Goal: Task Accomplishment & Management: Use online tool/utility

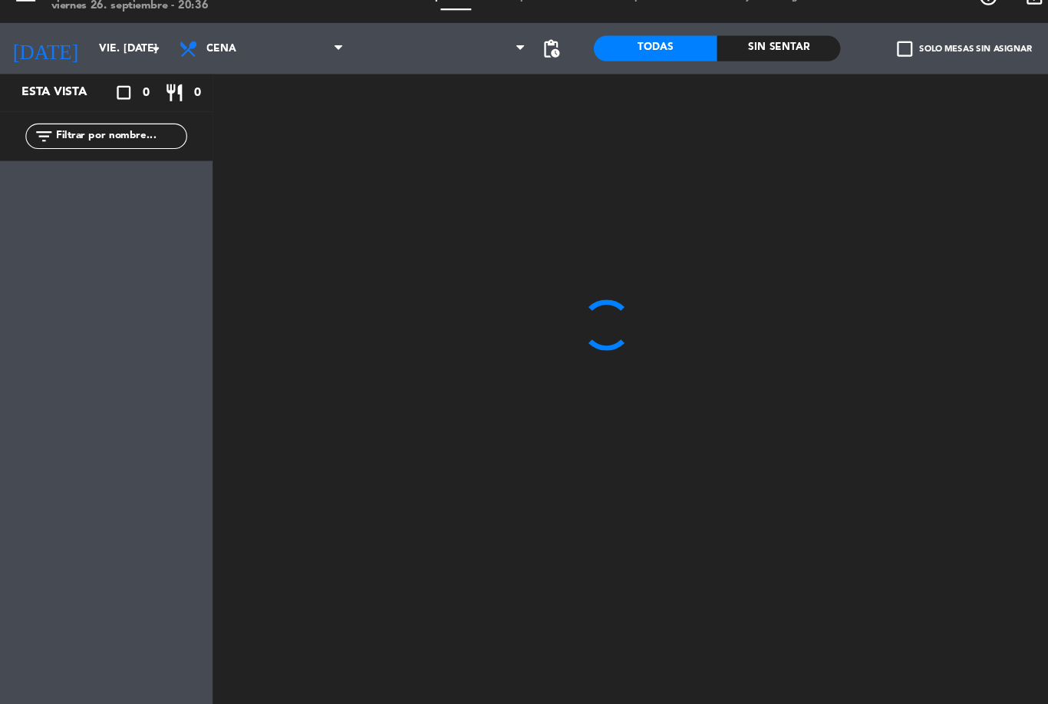
scroll to position [25, 0]
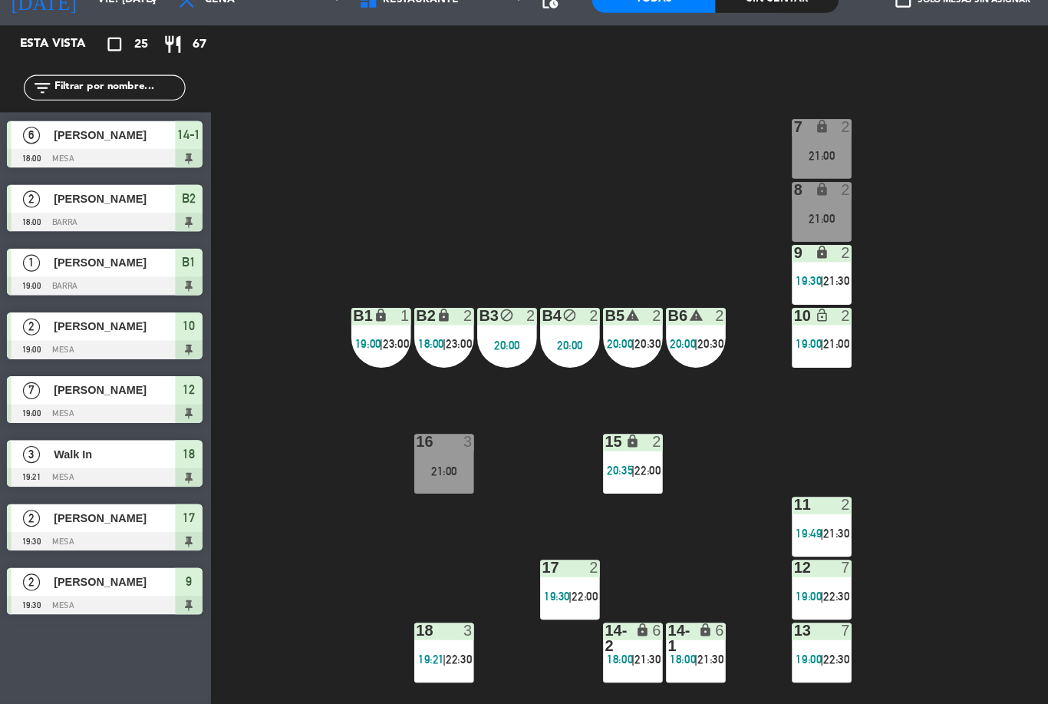
click at [750, 600] on span "22:30" at bounding box center [756, 606] width 24 height 12
click at [839, 592] on div "7 lock 2 21:00 8 lock 2 21:00 9 lock 2 19:30 | 21:30 B1 lock 1 19:00 | 23:00 B2…" at bounding box center [626, 427] width 846 height 554
click at [744, 657] on span "22:30" at bounding box center [756, 663] width 24 height 12
click at [883, 438] on div "7 lock 2 21:00 8 lock 2 21:00 9 lock 2 19:30 | 21:30 B1 lock 1 19:00 | 23:00 B2…" at bounding box center [626, 427] width 846 height 554
click at [514, 600] on span "|" at bounding box center [515, 606] width 3 height 12
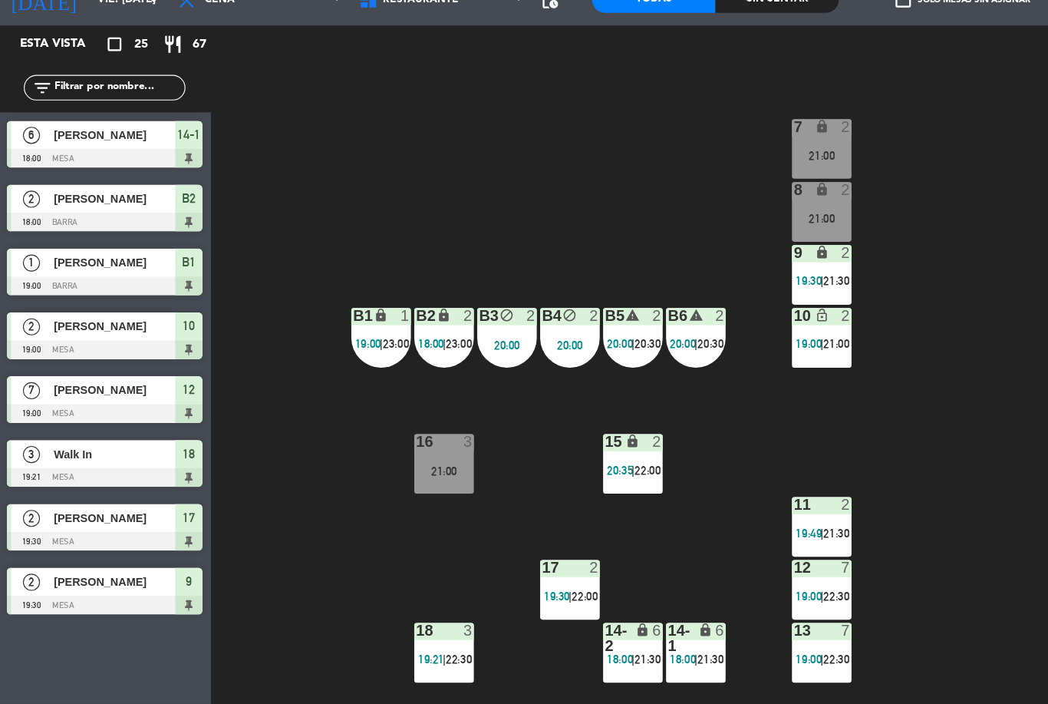
click at [872, 401] on div "7 lock 2 21:00 8 lock 2 21:00 9 lock 2 19:30 | 21:30 B1 lock 1 19:00 | 23:00 B2…" at bounding box center [626, 427] width 846 height 554
click at [580, 657] on span "21:30" at bounding box center [586, 663] width 24 height 12
click at [856, 482] on div "7 lock 2 21:00 8 lock 2 21:00 9 lock 2 19:30 | 21:30 B1 lock 1 19:00 | 23:00 B2…" at bounding box center [626, 427] width 846 height 554
click at [629, 657] on span "|" at bounding box center [629, 663] width 3 height 12
click at [852, 464] on div "7 lock 2 21:00 8 lock 2 21:00 9 lock 2 19:30 | 21:30 B1 lock 1 19:00 | 23:00 B2…" at bounding box center [626, 427] width 846 height 554
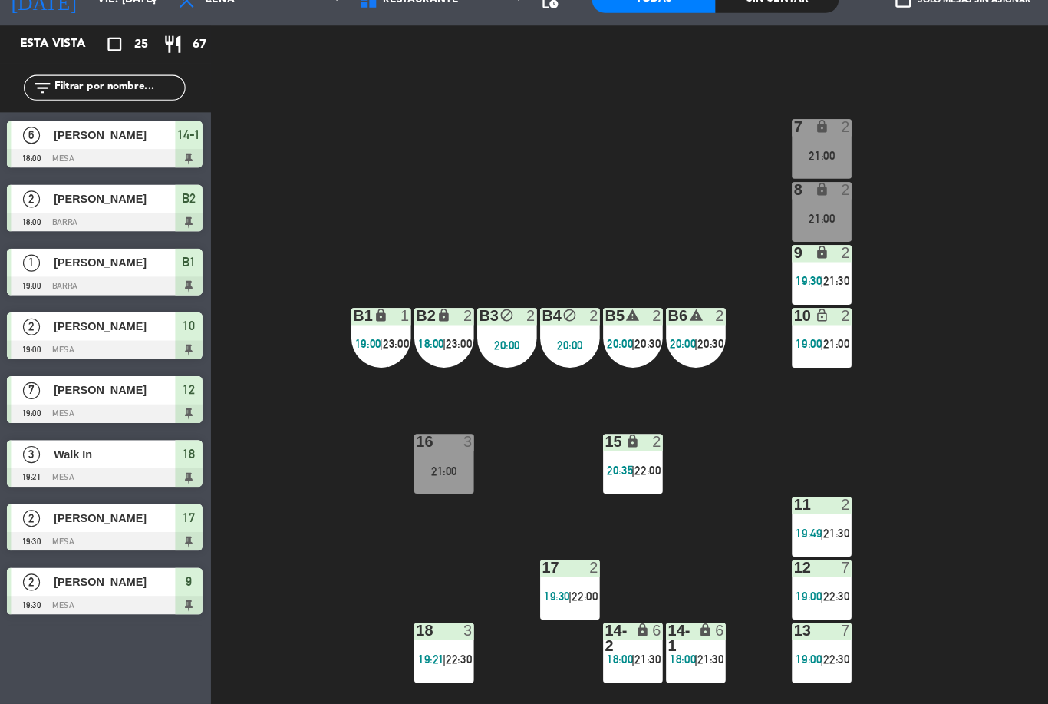
click at [406, 631] on div "18 3 19:21 | 22:30" at bounding box center [402, 658] width 54 height 54
click at [865, 453] on div "7 lock 2 21:00 8 lock 2 21:00 9 lock 2 19:30 | 21:30 B1 lock 1 19:00 | 23:00 B2…" at bounding box center [626, 427] width 846 height 554
click at [745, 373] on span "21:00" at bounding box center [756, 379] width 24 height 12
click at [866, 284] on div "7 lock 2 21:00 8 lock 2 21:00 9 lock 2 19:30 | 21:30 B1 lock 1 19:00 | 23:00 B2…" at bounding box center [626, 427] width 846 height 554
click at [753, 290] on div "9 lock 2 19:30 | 21:30" at bounding box center [743, 317] width 54 height 54
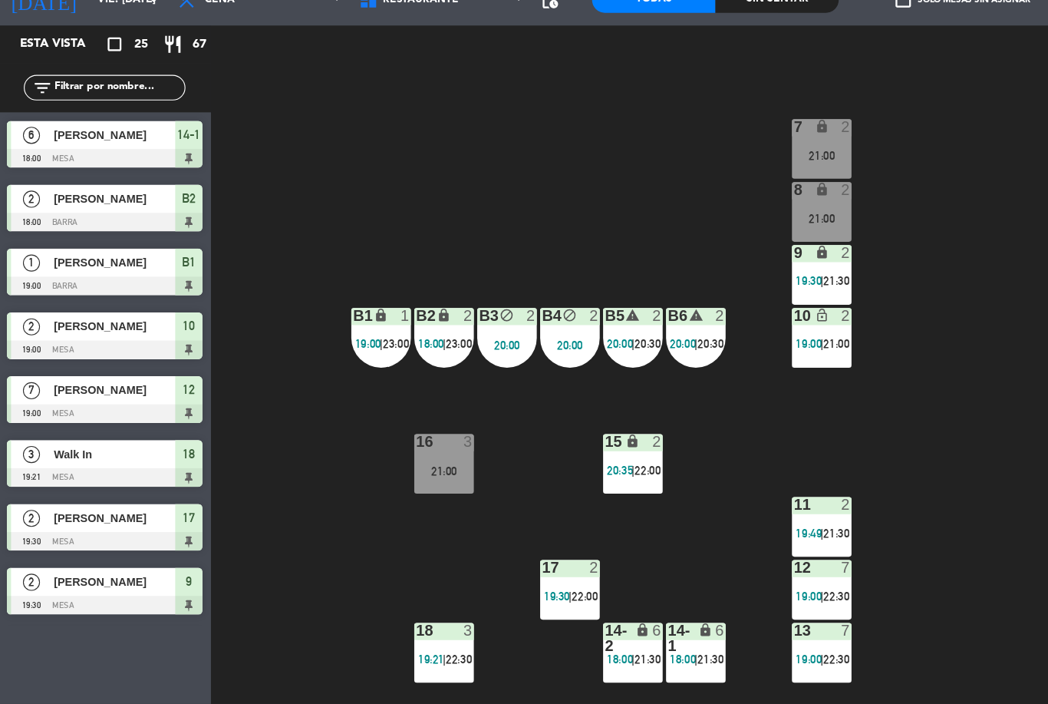
click at [864, 436] on div "7 lock 2 21:00 8 lock 2 21:00 9 lock 2 19:30 | 21:30 B1 lock 1 19:00 | 23:00 B2…" at bounding box center [626, 427] width 846 height 554
click at [757, 373] on span "21:00" at bounding box center [756, 379] width 24 height 12
click at [862, 506] on div "7 lock 2 21:00 8 lock 2 21:00 9 lock 2 19:30 | 21:30 B1 lock 1 19:00 | 23:00 B2…" at bounding box center [626, 427] width 846 height 554
click at [747, 261] on div "21:00" at bounding box center [743, 266] width 54 height 11
click at [860, 376] on div "7 lock 2 21:00 8 lock 2 21:00 9 lock 2 19:30 | 21:30 B1 lock 1 19:00 | 23:00 B2…" at bounding box center [626, 427] width 846 height 554
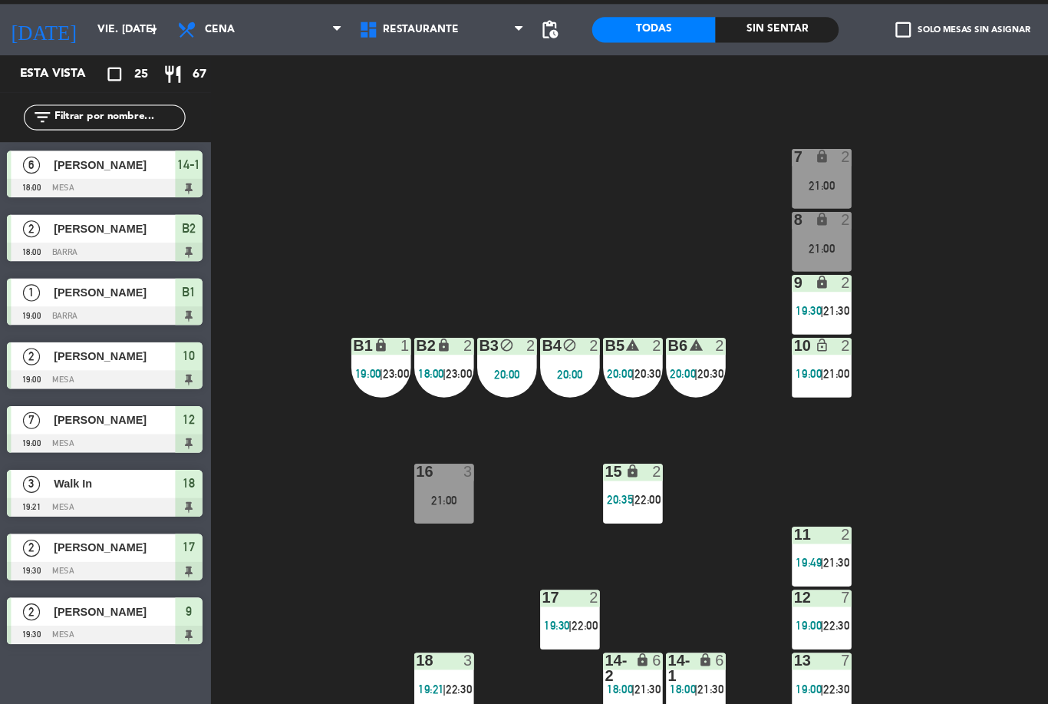
click at [749, 204] on div "21:00" at bounding box center [743, 209] width 54 height 11
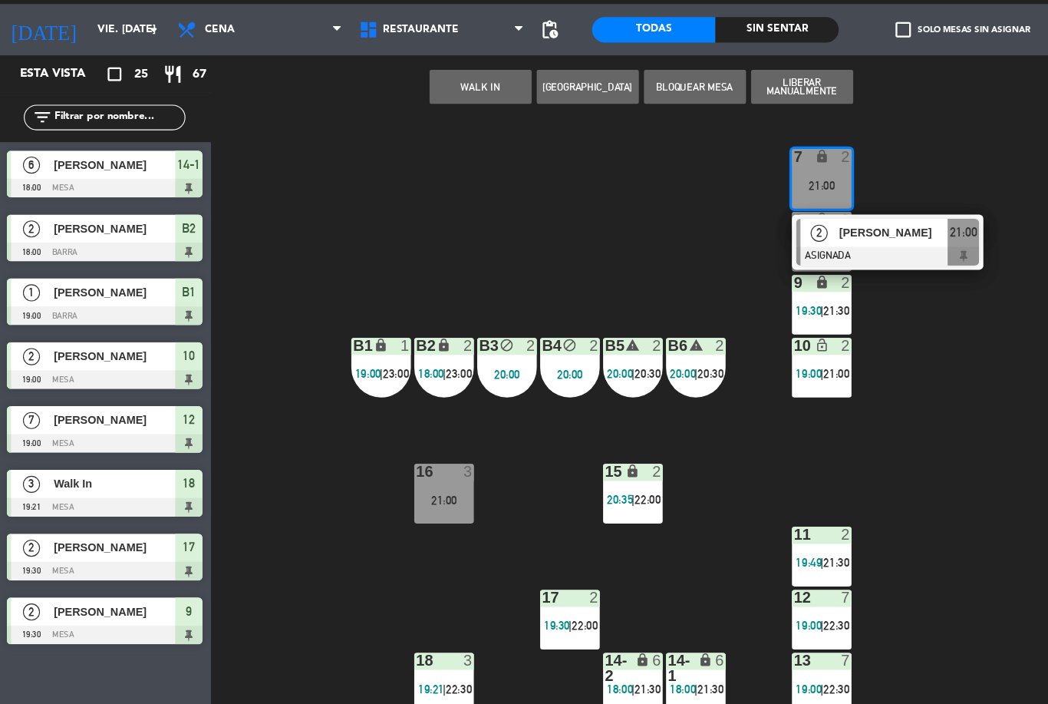
click at [631, 373] on span "20:30" at bounding box center [643, 379] width 24 height 12
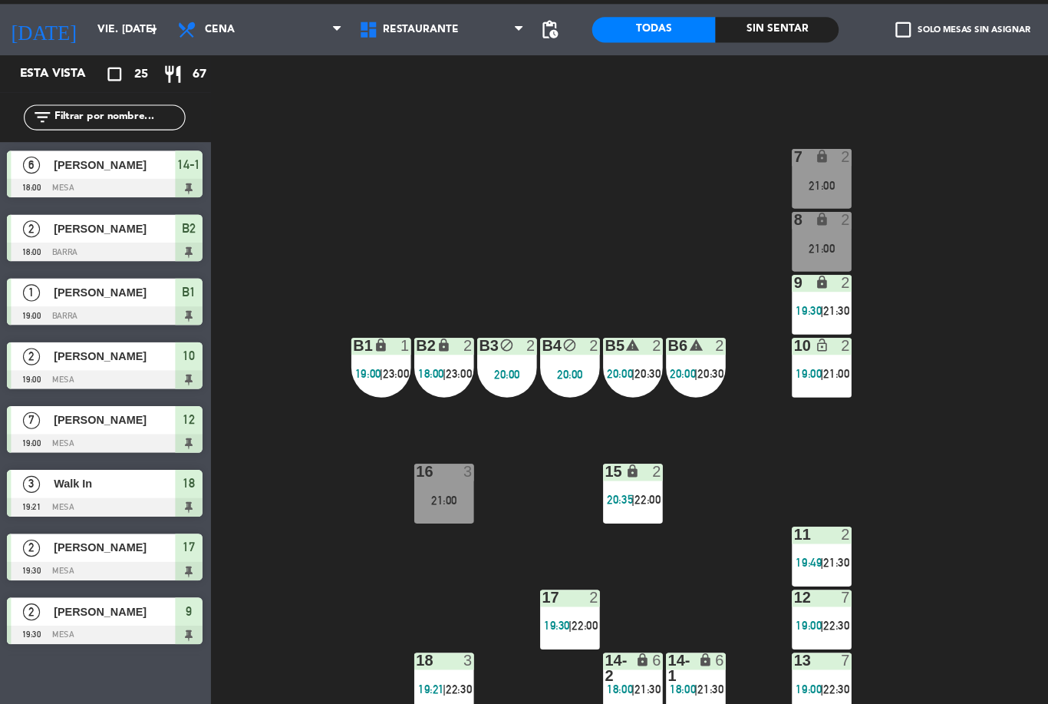
click at [870, 315] on div "7 lock 2 21:00 8 lock 2 21:00 9 lock 2 19:30 | 21:30 B1 lock 1 19:00 | 23:00 B2…" at bounding box center [626, 427] width 846 height 554
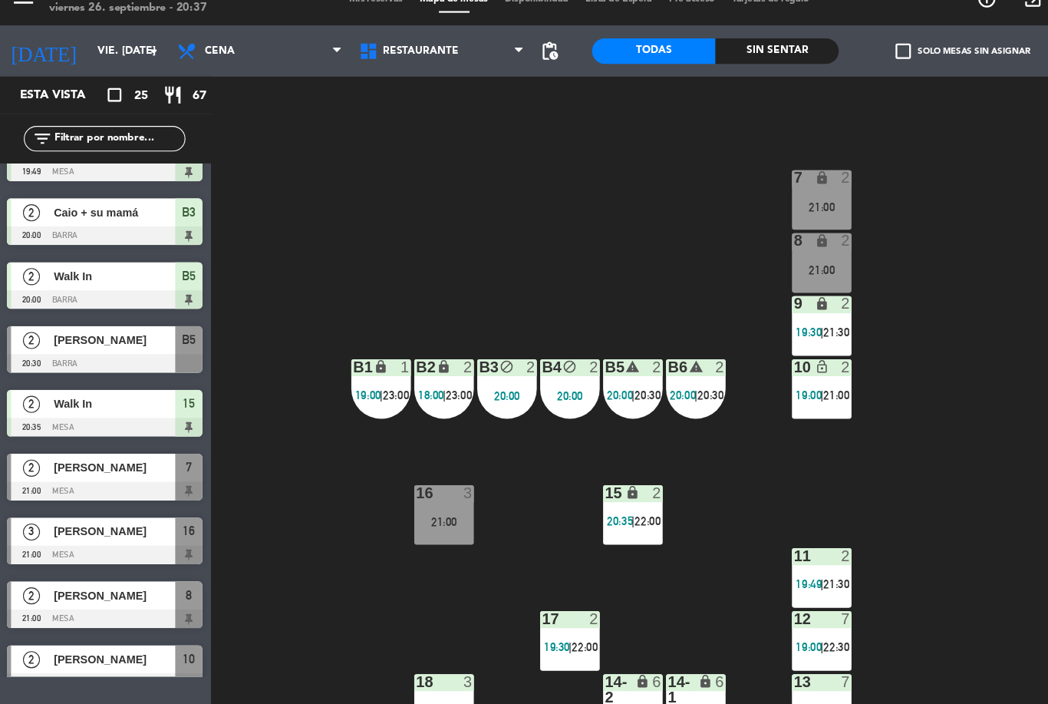
scroll to position [539, 0]
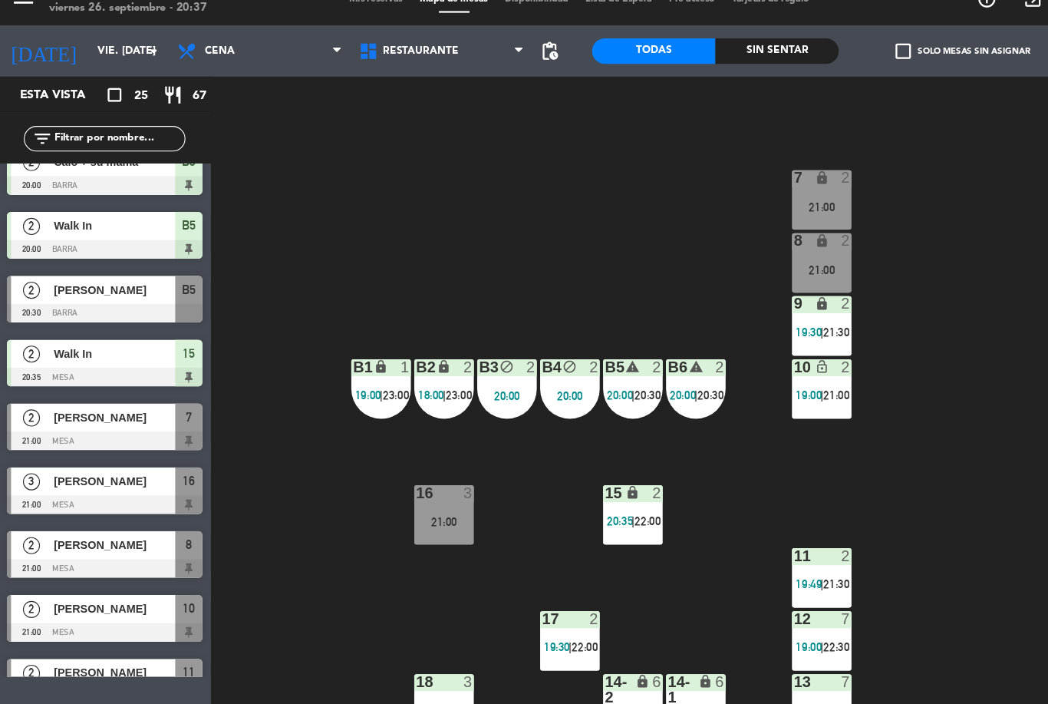
click at [848, 242] on div "7 lock 2 21:00 8 lock 2 21:00 9 lock 2 19:30 | 21:30 B1 lock 1 19:00 | 23:00 B2…" at bounding box center [626, 427] width 846 height 554
click at [742, 176] on div "7 lock 2 21:00" at bounding box center [743, 203] width 54 height 54
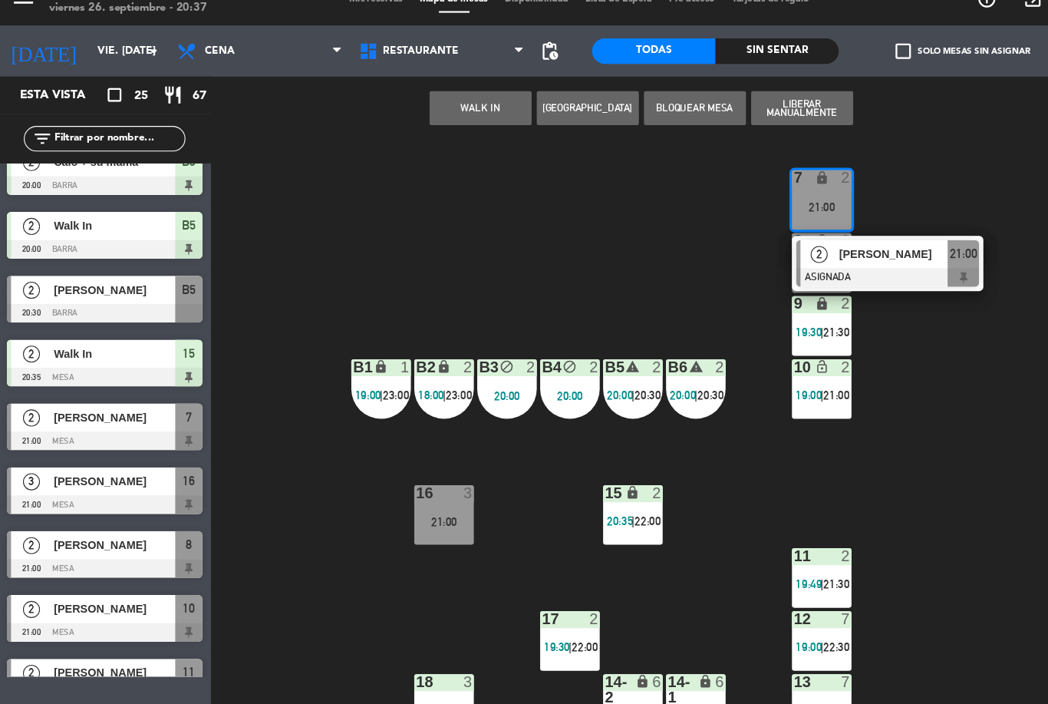
click at [885, 151] on div "7 lock 2 21:00 2 [PERSON_NAME] ASIGNADA 21:00 8 lock 2 21:00 9 lock 2 19:30 | 2…" at bounding box center [626, 427] width 846 height 554
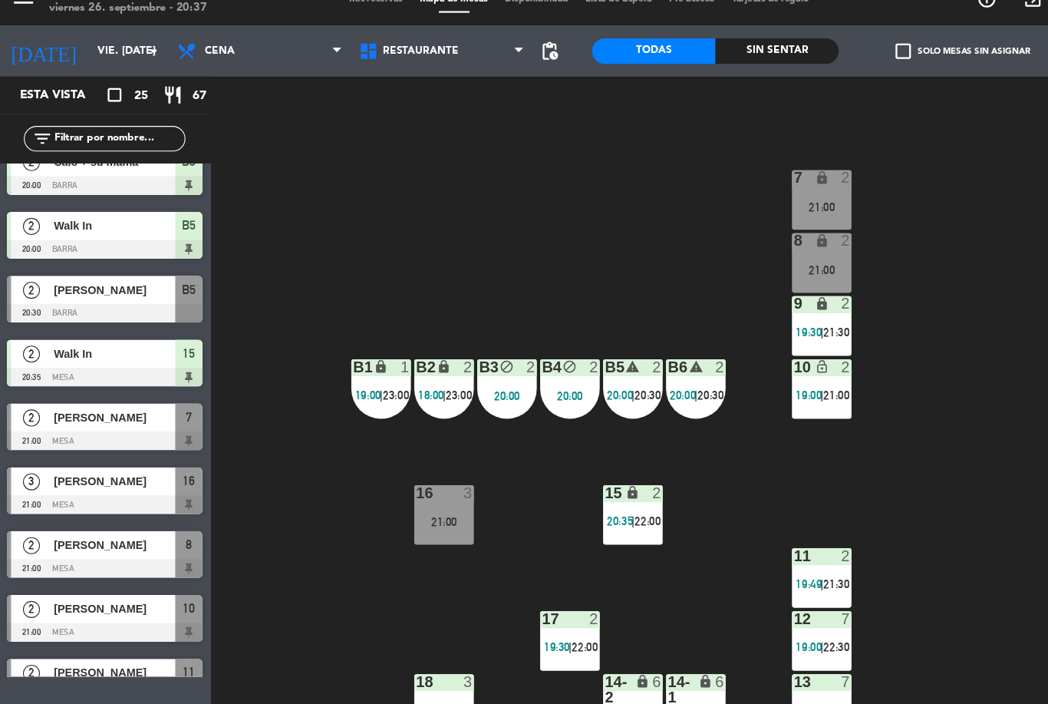
click at [747, 204] on div "21:00" at bounding box center [743, 209] width 54 height 11
click at [852, 325] on div "7 lock 2 21:00 8 lock 2 21:00 9 lock 2 19:30 | 21:30 B1 lock 1 19:00 | 23:00 B2…" at bounding box center [626, 427] width 846 height 554
click at [737, 261] on div "21:00" at bounding box center [743, 266] width 54 height 11
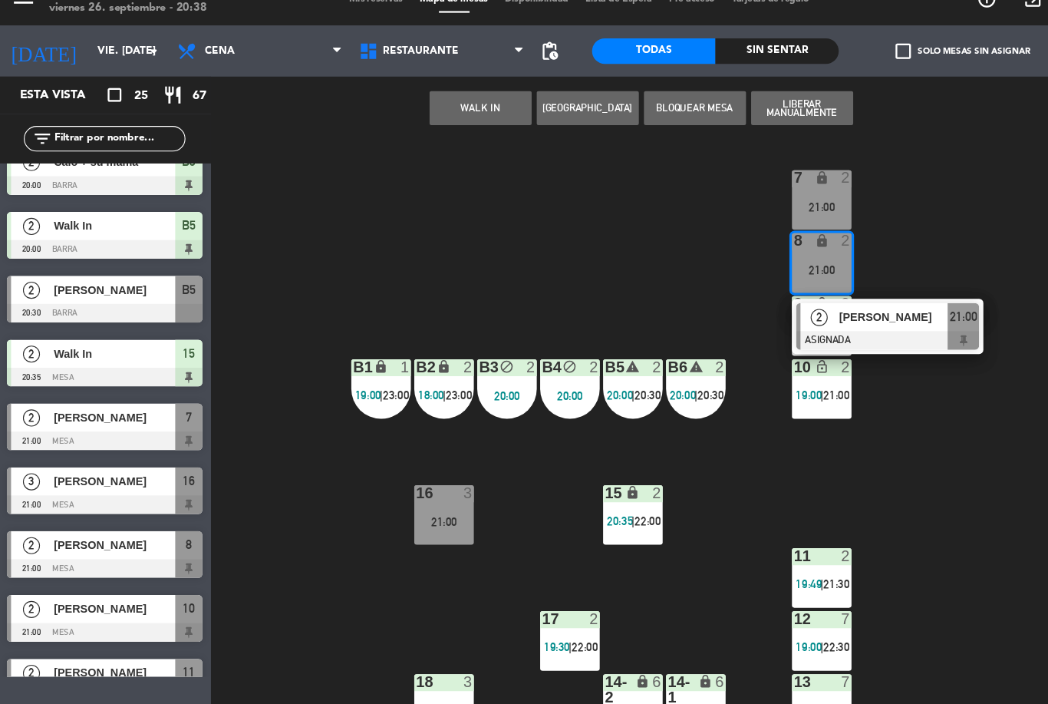
click at [852, 213] on div "7 lock 2 21:00 8 lock 2 21:00 2 Sol [PERSON_NAME] ASIGNADA 21:00 9 lock 2 19:30…" at bounding box center [626, 427] width 846 height 554
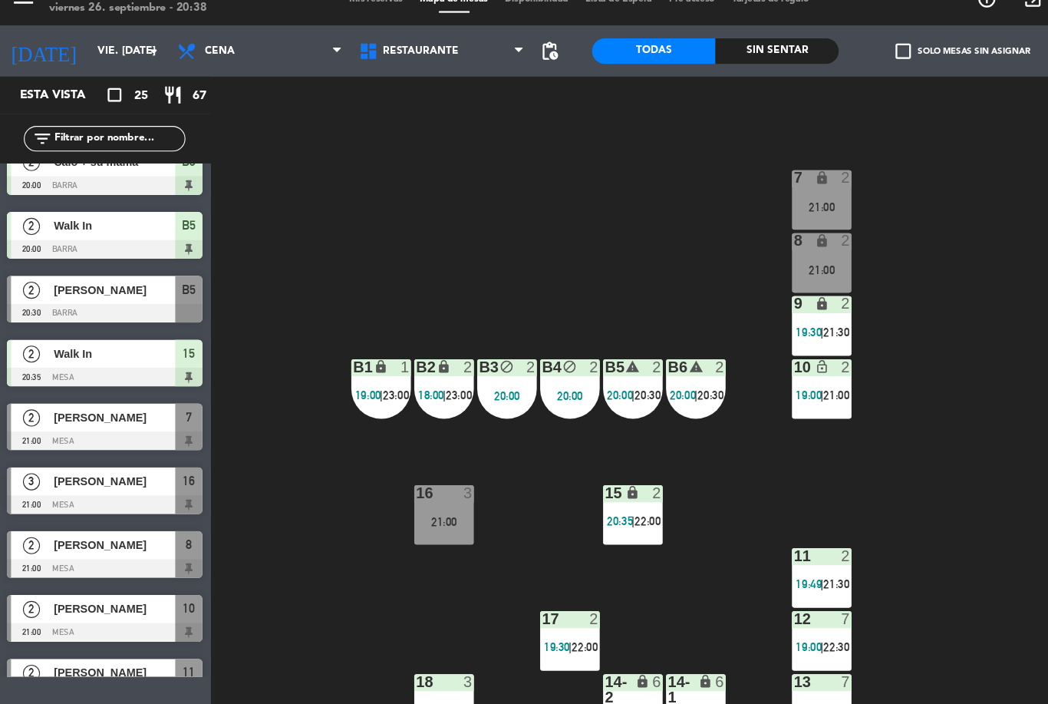
click at [625, 373] on span "20:00" at bounding box center [617, 379] width 24 height 12
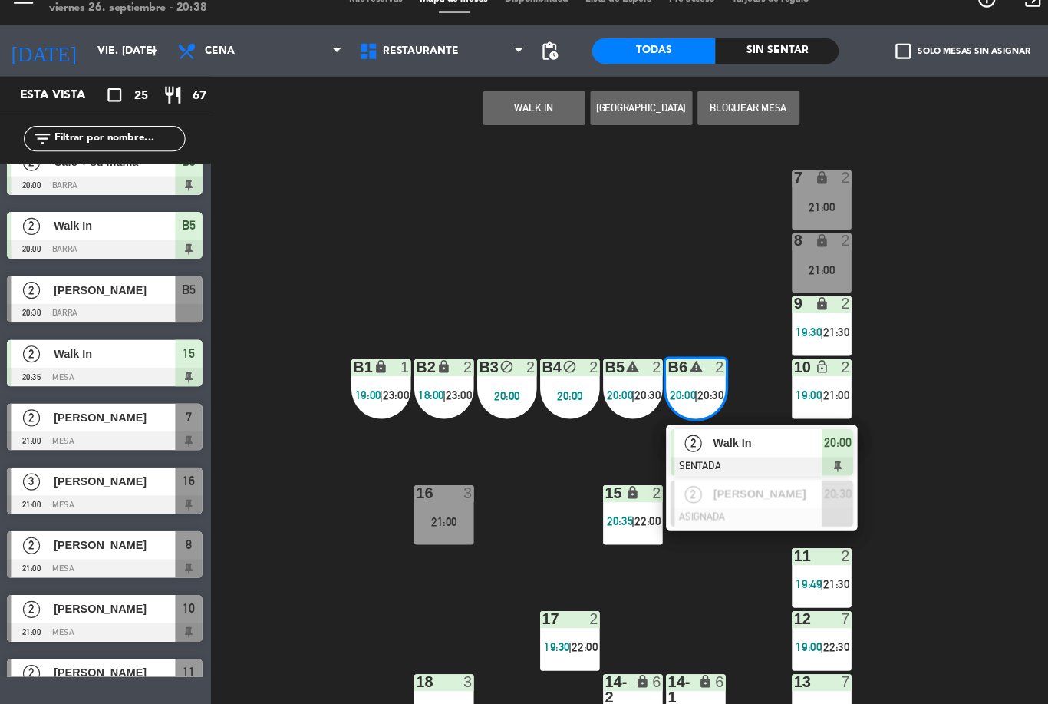
click at [682, 414] on span "Walk In" at bounding box center [694, 422] width 98 height 16
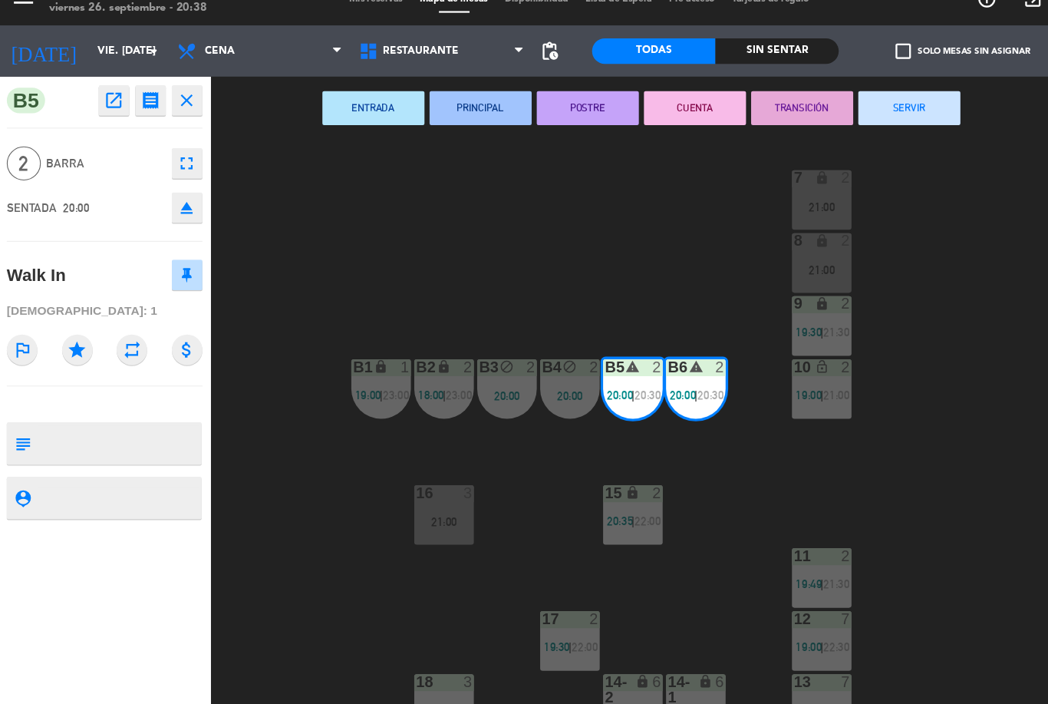
click at [823, 105] on button "SERVIR" at bounding box center [822, 120] width 92 height 31
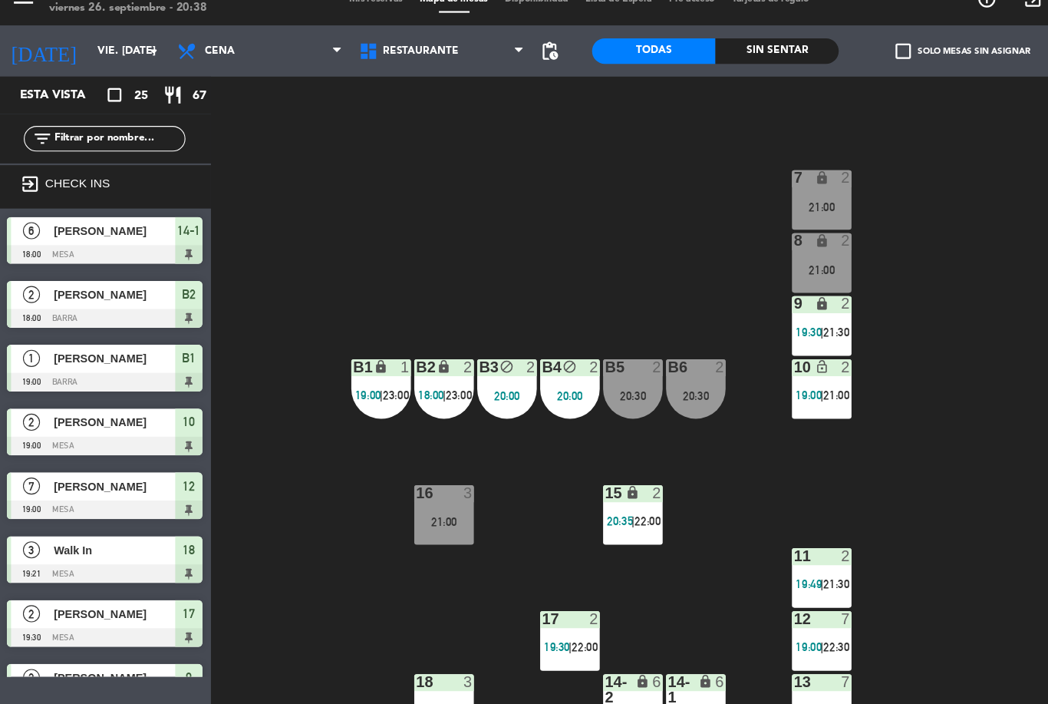
click at [843, 332] on div "7 lock 2 21:00 8 lock 2 21:00 9 lock 2 19:30 | 21:30 B1 lock 1 19:00 | 23:00 B2…" at bounding box center [626, 427] width 846 height 554
click at [628, 348] on div "B6 2 20:30" at bounding box center [629, 374] width 54 height 54
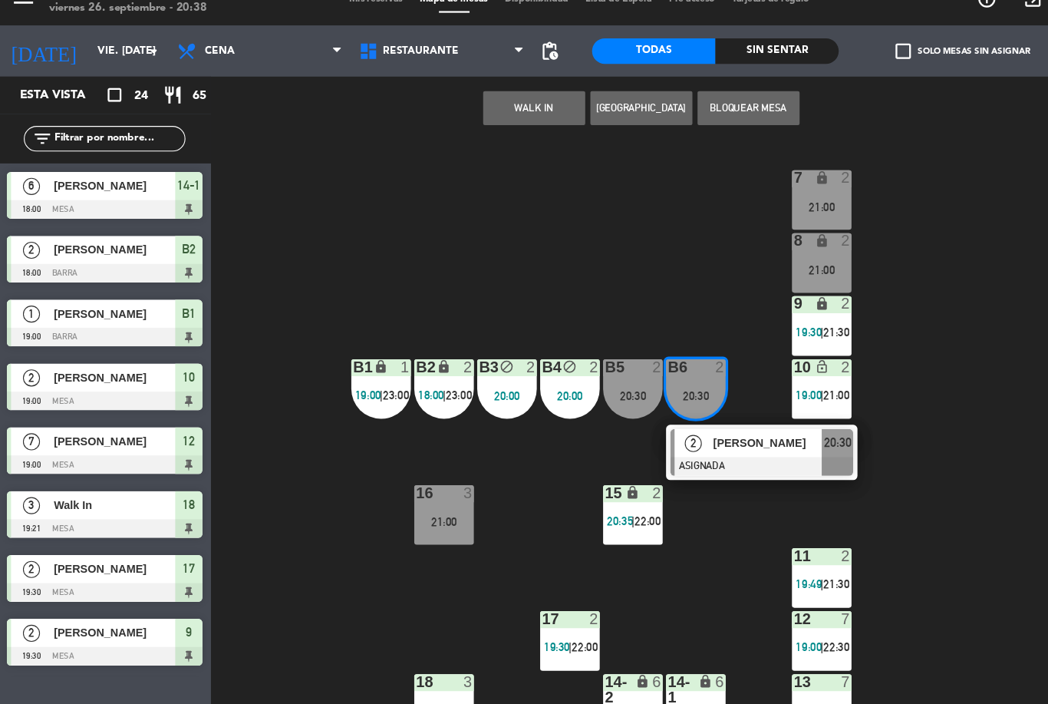
click at [739, 177] on div "7 lock 2 21:00" at bounding box center [743, 203] width 54 height 54
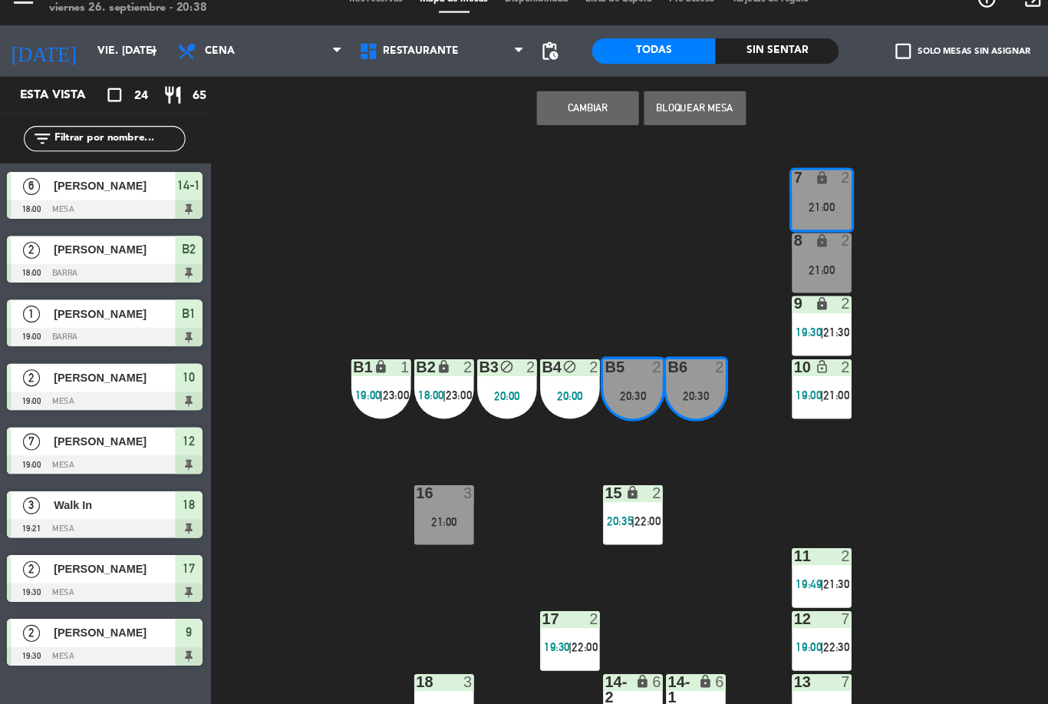
click at [526, 105] on button "Cambiar" at bounding box center [532, 120] width 92 height 31
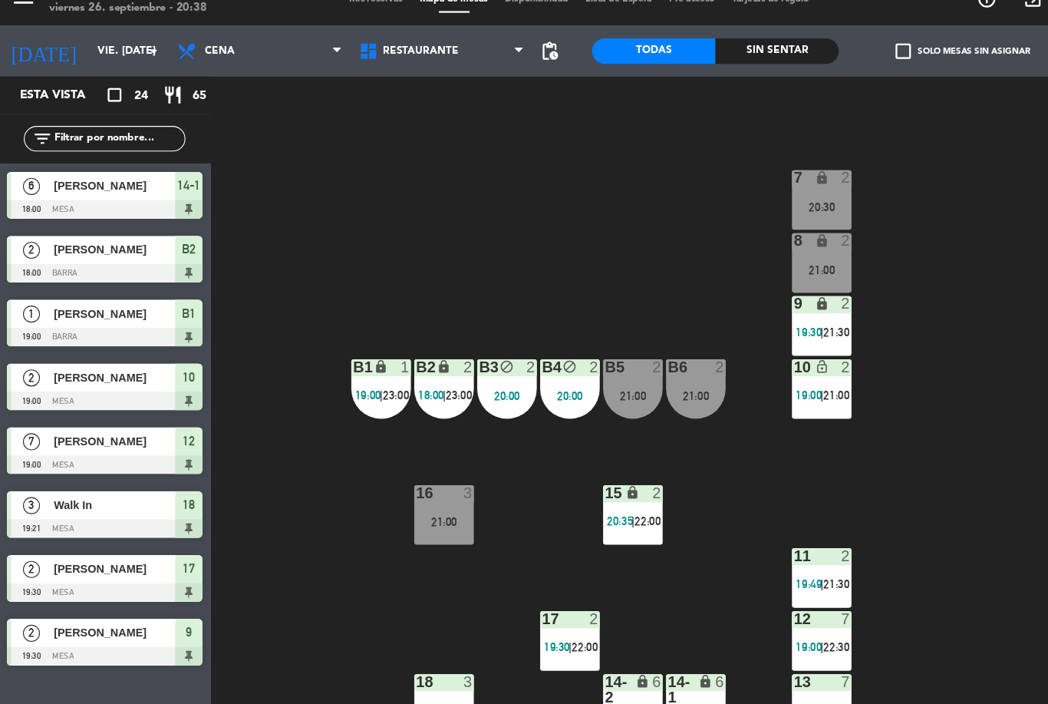
click at [621, 347] on div "B6 2 21:00" at bounding box center [629, 374] width 54 height 54
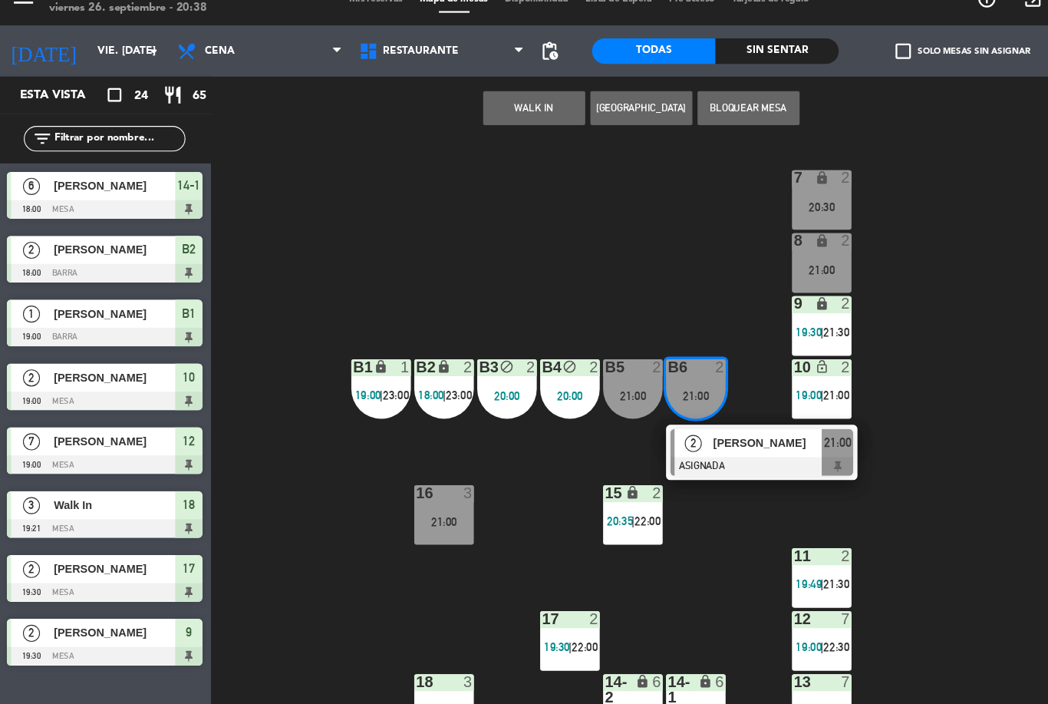
click at [839, 423] on div "7 lock 2 20:30 8 lock 2 21:00 9 lock 2 19:30 | 21:30 B1 lock 1 19:00 | 23:00 B2…" at bounding box center [626, 427] width 846 height 554
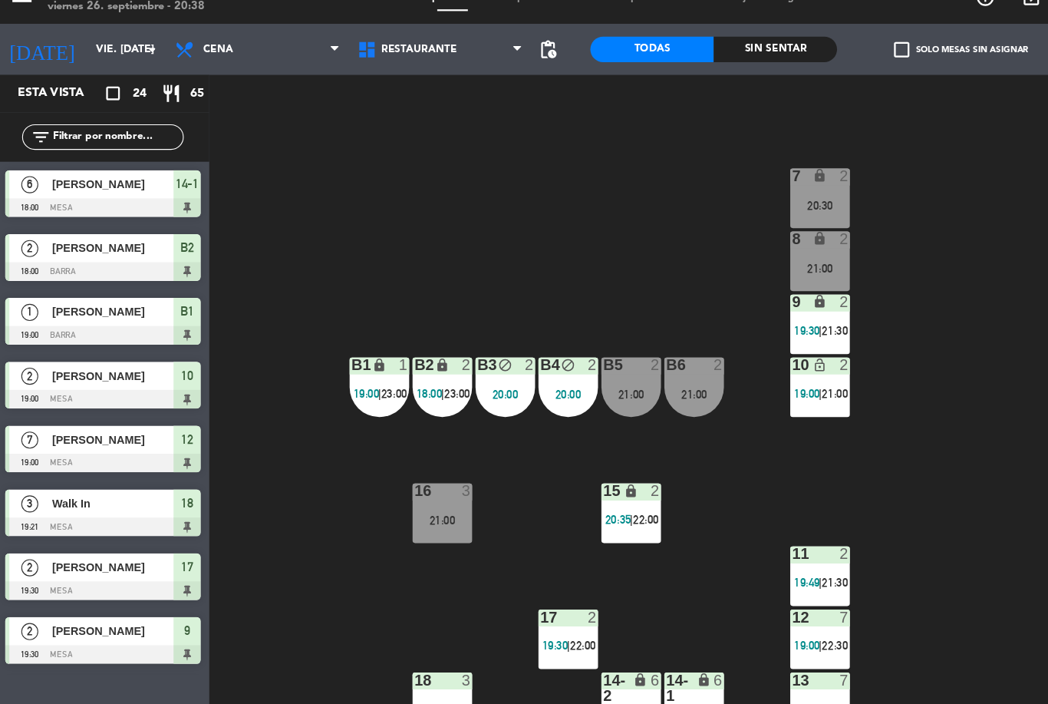
click at [625, 362] on div "B6 2 21:00" at bounding box center [629, 374] width 54 height 54
click at [842, 455] on div "7 lock 2 20:30 8 lock 2 21:00 9 lock 2 19:30 | 21:30 B1 lock 1 19:00 | 23:00 B2…" at bounding box center [626, 427] width 846 height 554
click at [754, 204] on div "20:30" at bounding box center [743, 209] width 54 height 11
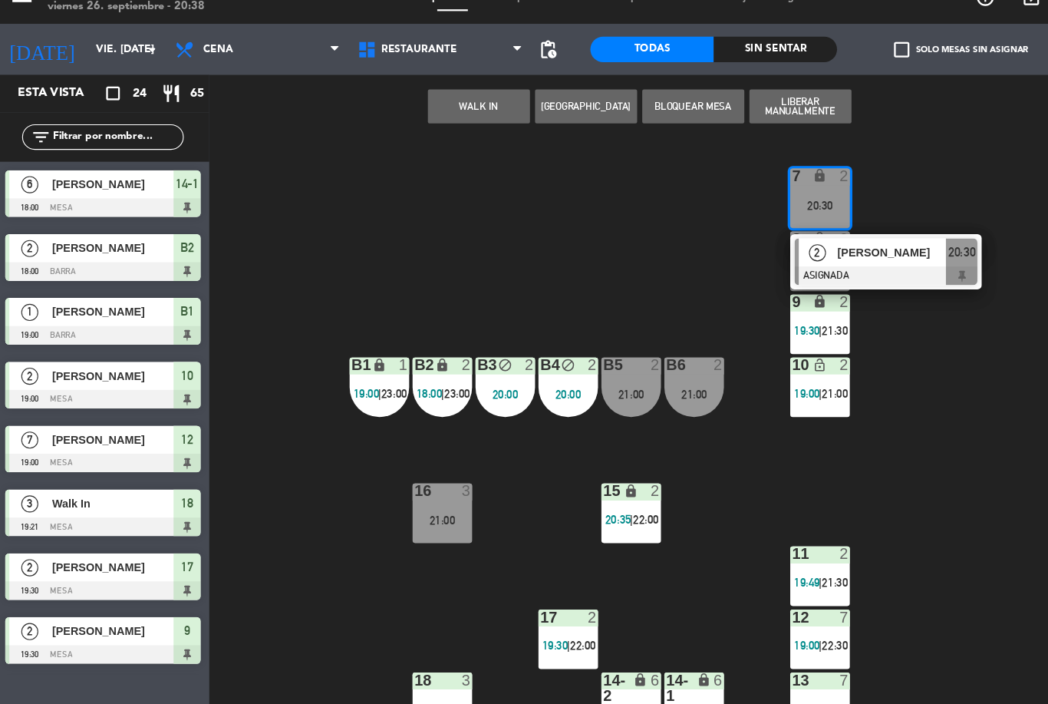
click at [625, 347] on div "B6 2 21:00" at bounding box center [629, 374] width 54 height 54
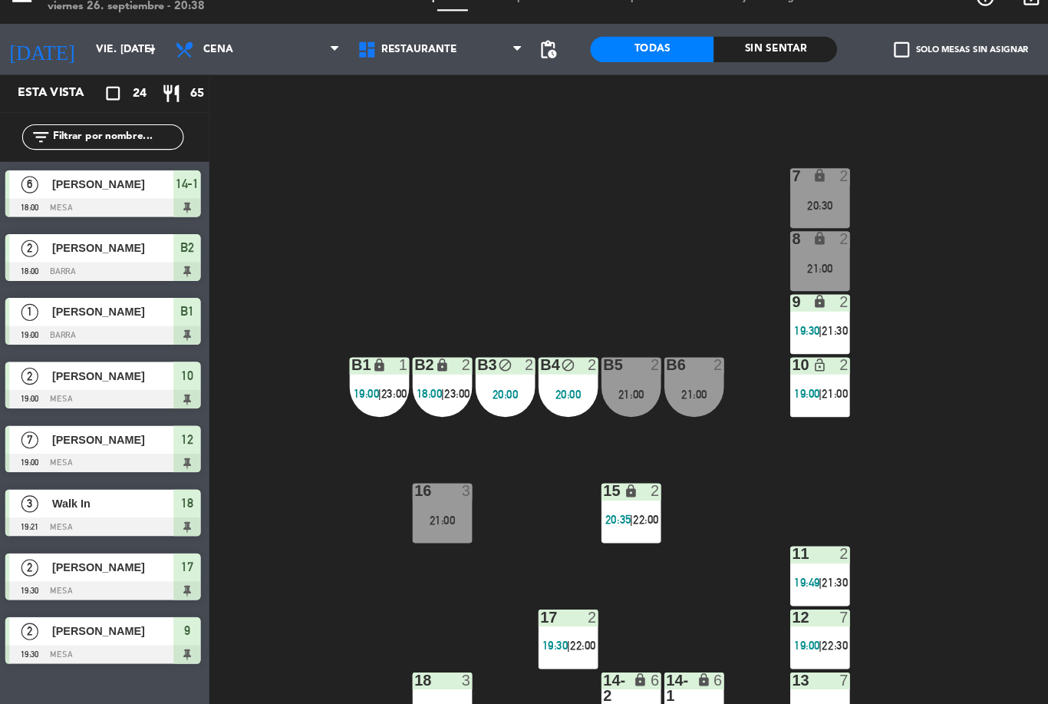
click at [831, 470] on div "7 lock 2 20:30 8 lock 2 21:00 9 lock 2 19:30 | 21:30 B1 lock 1 19:00 | 23:00 B2…" at bounding box center [626, 427] width 846 height 554
click at [739, 176] on div "lock" at bounding box center [742, 183] width 25 height 15
click at [897, 387] on div "7 lock 2 20:30 8 lock 2 21:00 9 lock 2 19:30 | 21:30 B1 lock 1 19:00 | 23:00 B2…" at bounding box center [626, 427] width 846 height 554
click at [751, 233] on div "8 lock 2 21:00" at bounding box center [743, 260] width 54 height 54
click at [856, 235] on div "7 lock 2 20:30 8 lock 2 21:00 9 lock 2 19:30 | 21:30 B1 lock 1 19:00 | 23:00 B2…" at bounding box center [626, 427] width 846 height 554
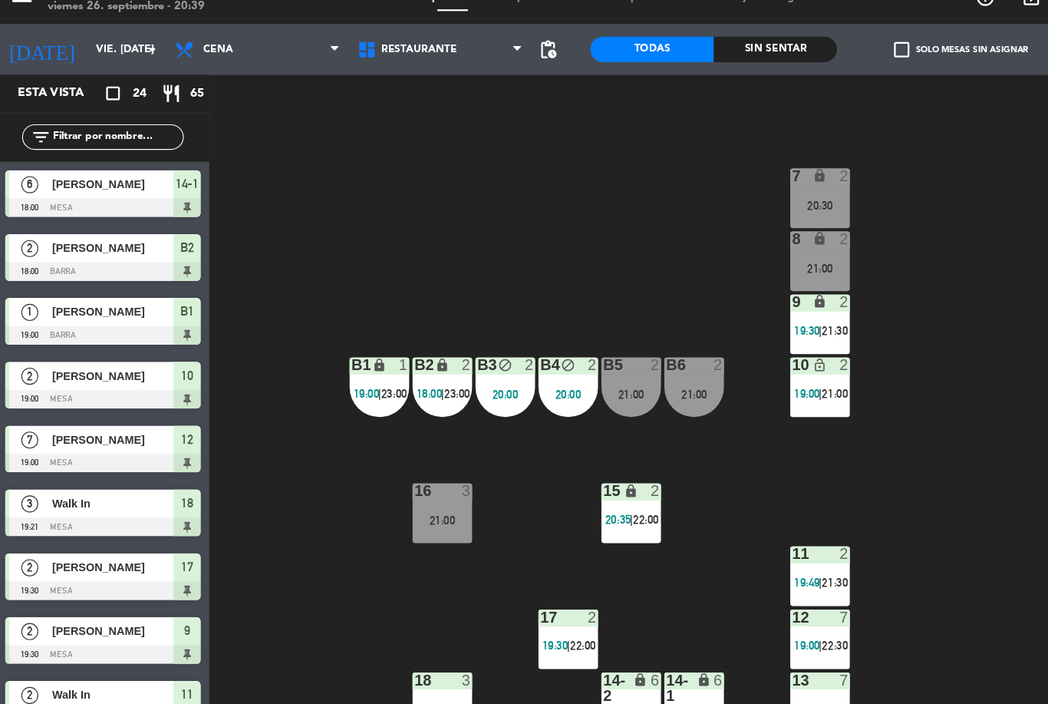
click at [723, 204] on div "20:30" at bounding box center [743, 209] width 54 height 11
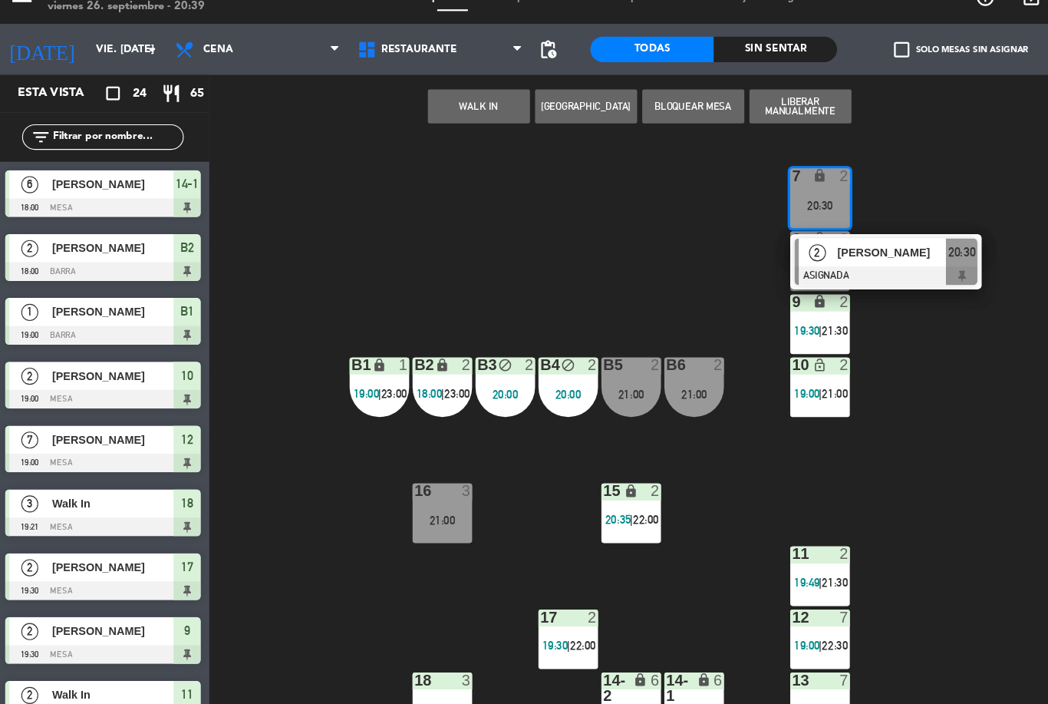
click at [793, 244] on span "[PERSON_NAME]" at bounding box center [807, 252] width 98 height 16
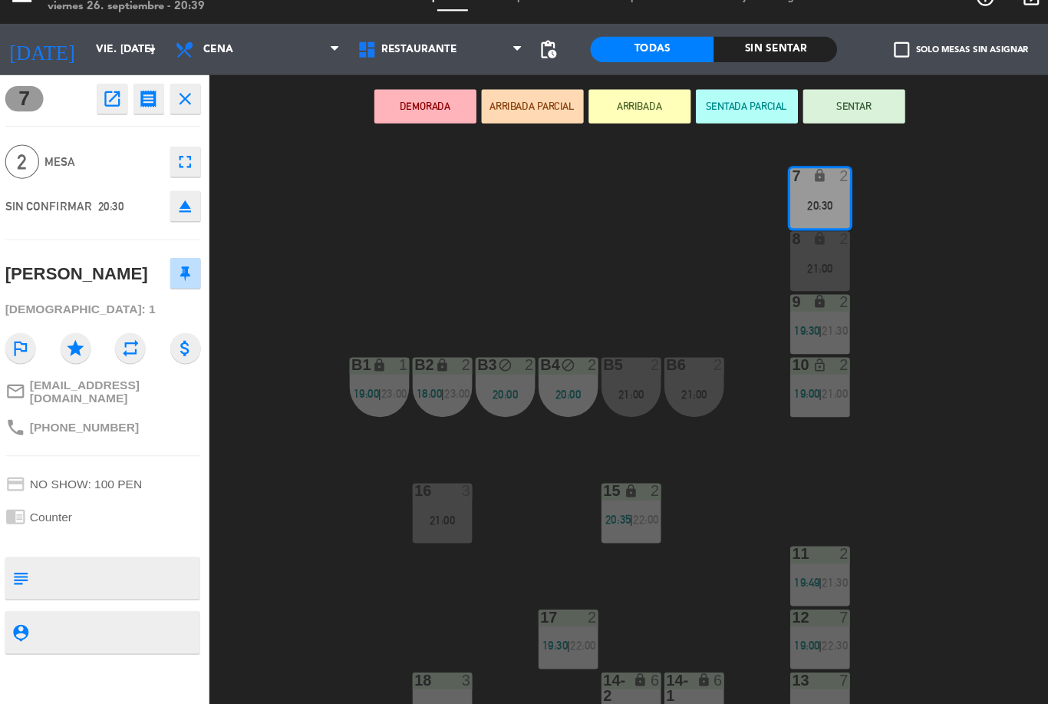
click at [764, 105] on button "SENTAR" at bounding box center [773, 120] width 92 height 31
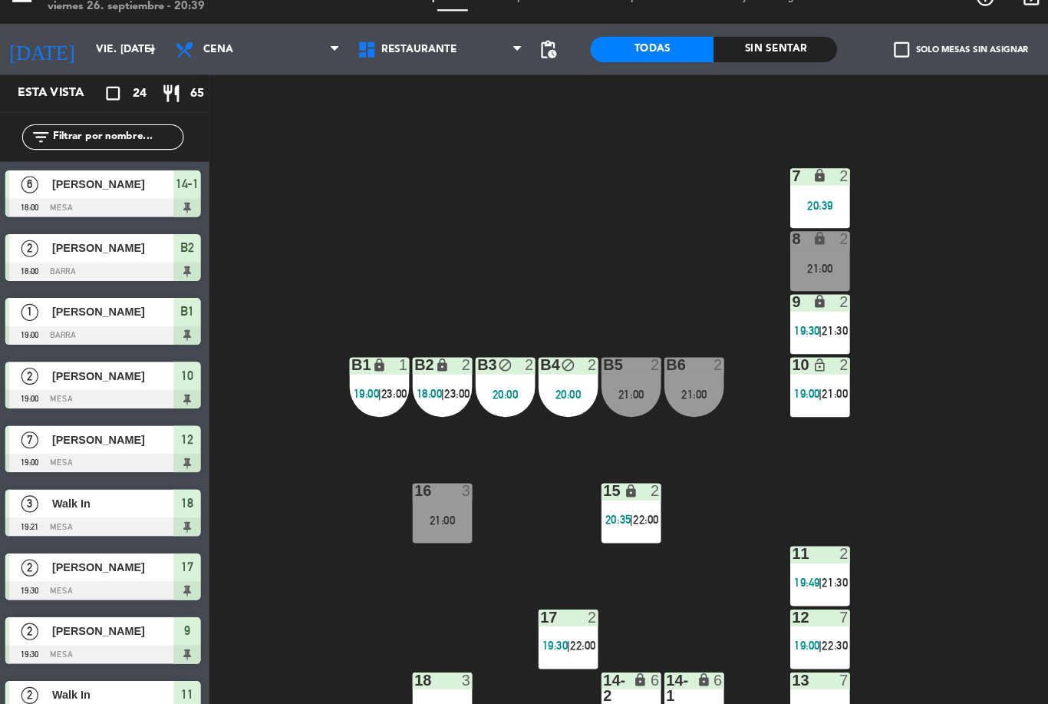
click at [826, 276] on div "7 lock 2 20:39 8 lock 2 21:00 9 lock 2 19:30 | 21:30 B1 lock 1 19:00 | 23:00 B2…" at bounding box center [626, 427] width 846 height 554
click at [727, 256] on div "8 lock 2 21:00" at bounding box center [743, 260] width 54 height 54
click at [871, 199] on div "7 lock 2 20:30 8 lock 2 21:00 9 lock 2 19:30 | 21:30 B1 lock 1 19:00 | 23:00 B2…" at bounding box center [626, 427] width 846 height 554
click at [618, 347] on div "B6 2 21:00" at bounding box center [629, 374] width 54 height 54
click at [868, 364] on div "7 lock 2 20:30 8 lock 2 21:00 9 lock 2 19:30 | 21:30 B1 lock 1 19:00 | 23:00 B2…" at bounding box center [626, 427] width 846 height 554
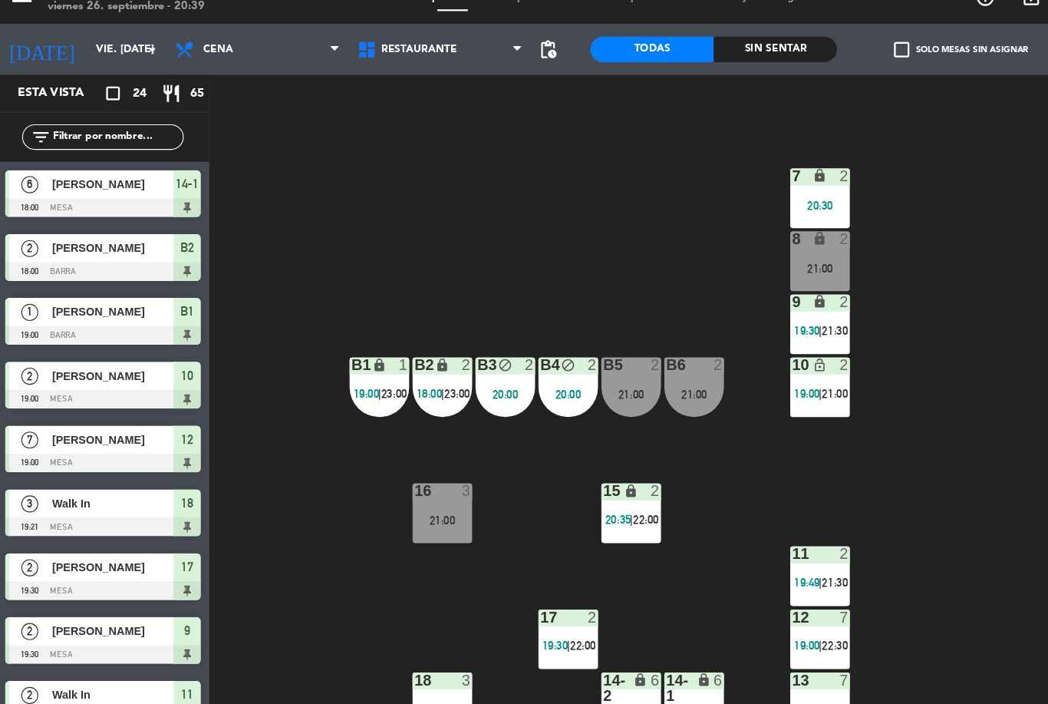
click at [386, 488] on div "21:00" at bounding box center [402, 493] width 54 height 11
click at [313, 595] on div "7 lock 2 20:30 8 lock 2 21:00 9 lock 2 19:30 | 21:30 B1 lock 1 19:00 | 23:00 B2…" at bounding box center [626, 427] width 846 height 554
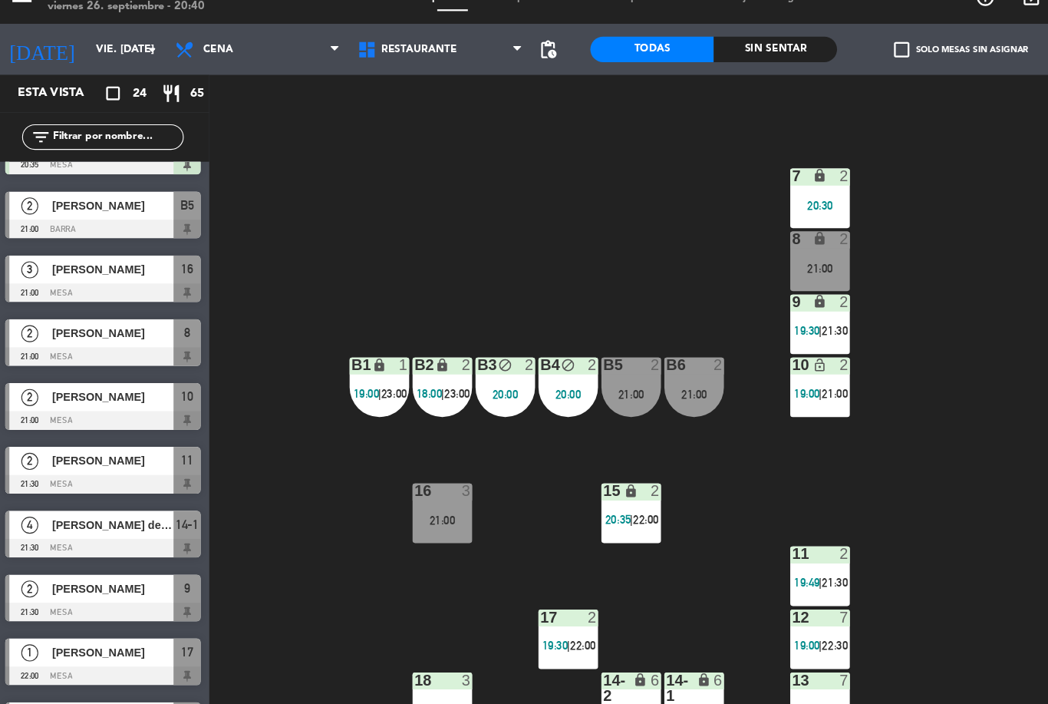
scroll to position [658, 0]
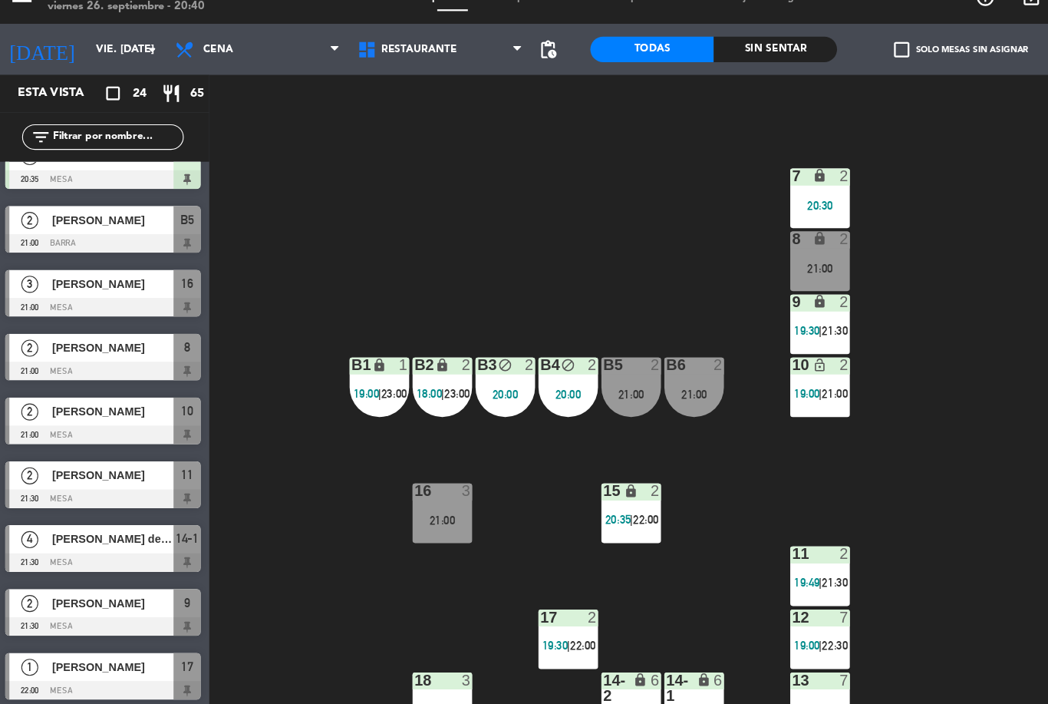
click at [879, 254] on div "7 lock 2 20:30 8 lock 2 21:00 9 lock 2 19:30 | 21:30 B1 lock 1 19:00 | 23:00 B2…" at bounding box center [626, 427] width 846 height 554
click at [736, 176] on div "7 lock 2 20:30" at bounding box center [743, 203] width 54 height 54
click at [847, 331] on div "7 lock 2 20:30 8 lock 2 21:00 9 lock 2 19:30 | 21:30 B1 lock 1 19:00 | 23:00 B2…" at bounding box center [626, 427] width 846 height 554
click at [742, 233] on div "8 lock 2 21:00" at bounding box center [743, 260] width 54 height 54
click at [840, 371] on div "7 lock 2 20:30 8 lock 2 21:00 9 lock 2 19:30 | 21:30 B1 lock 1 19:00 | 23:00 B2…" at bounding box center [626, 427] width 846 height 554
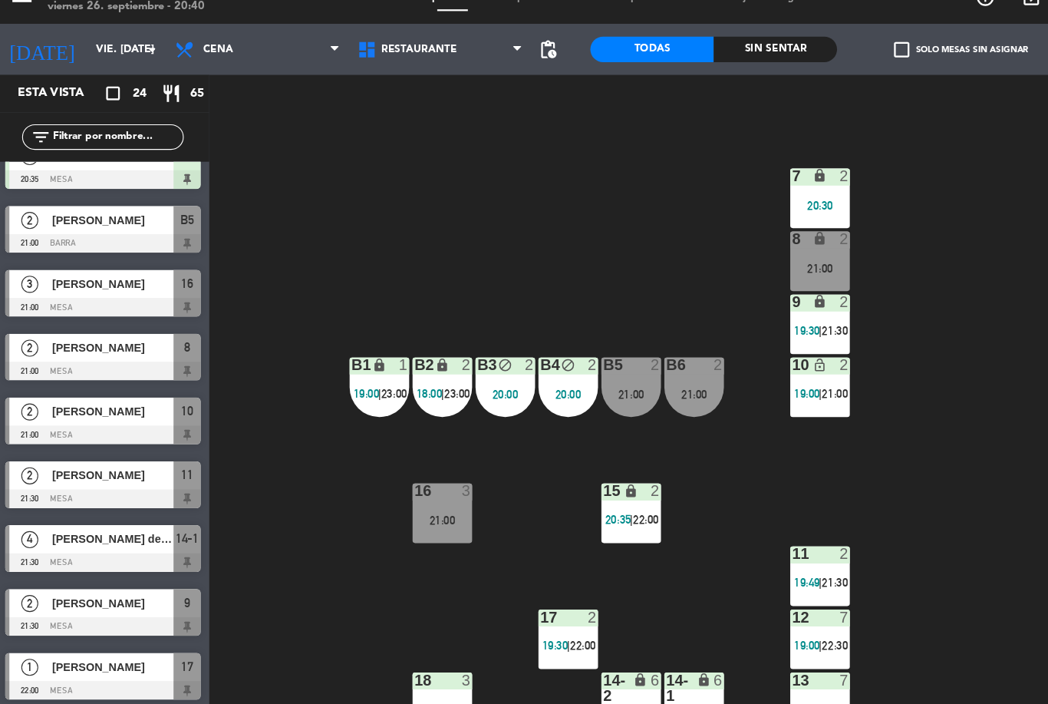
click at [621, 374] on div "21:00" at bounding box center [629, 379] width 54 height 11
click at [851, 401] on div "7 lock 2 20:30 8 lock 2 21:00 9 lock 2 19:30 | 21:30 B1 lock 1 19:00 | 23:00 B2…" at bounding box center [626, 427] width 846 height 554
click at [384, 460] on div "16 3 21:00" at bounding box center [402, 487] width 54 height 54
click at [850, 400] on div "7 lock 2 20:30 8 lock 2 21:00 9 lock 2 19:30 | 21:30 B1 lock 1 19:00 | 23:00 B2…" at bounding box center [626, 427] width 846 height 554
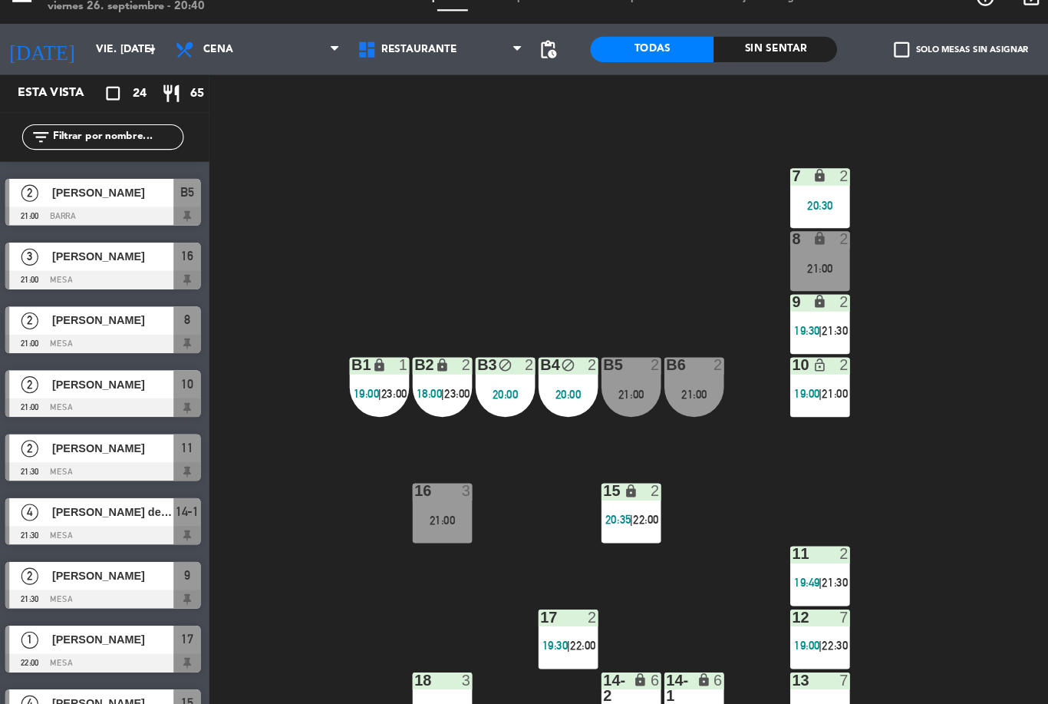
scroll to position [684, 0]
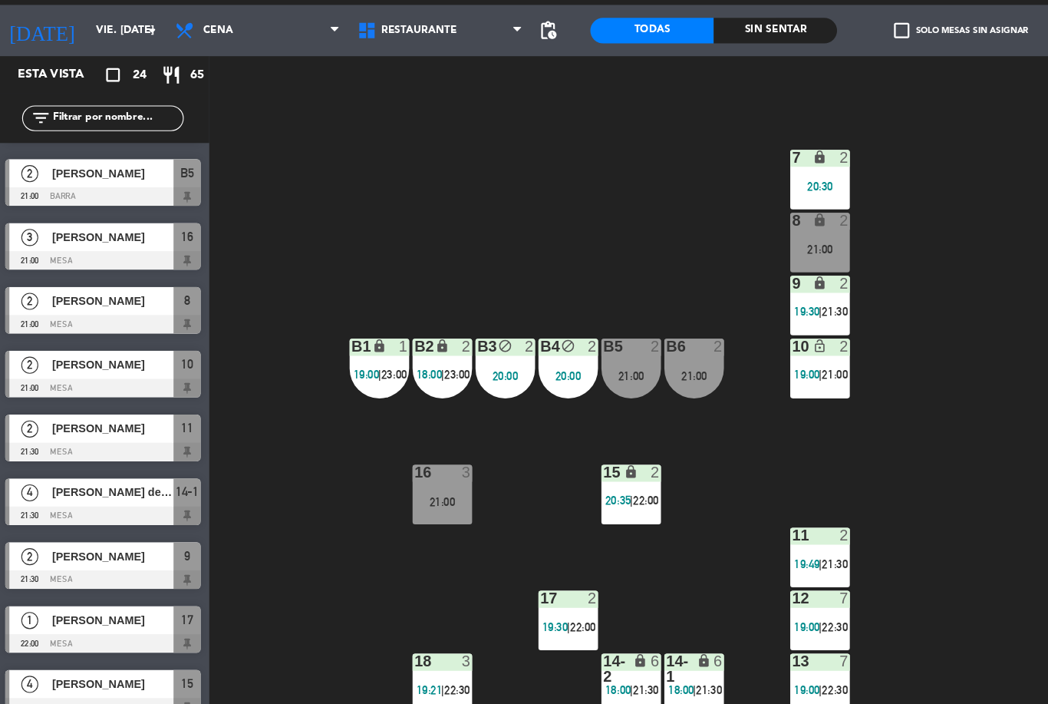
click at [755, 373] on span "21:00" at bounding box center [756, 379] width 24 height 12
click at [849, 282] on div "7 lock 2 20:30 8 lock 2 21:00 9 lock 2 19:30 | 21:30 B1 lock 1 19:00 | 23:00 B2…" at bounding box center [626, 427] width 846 height 554
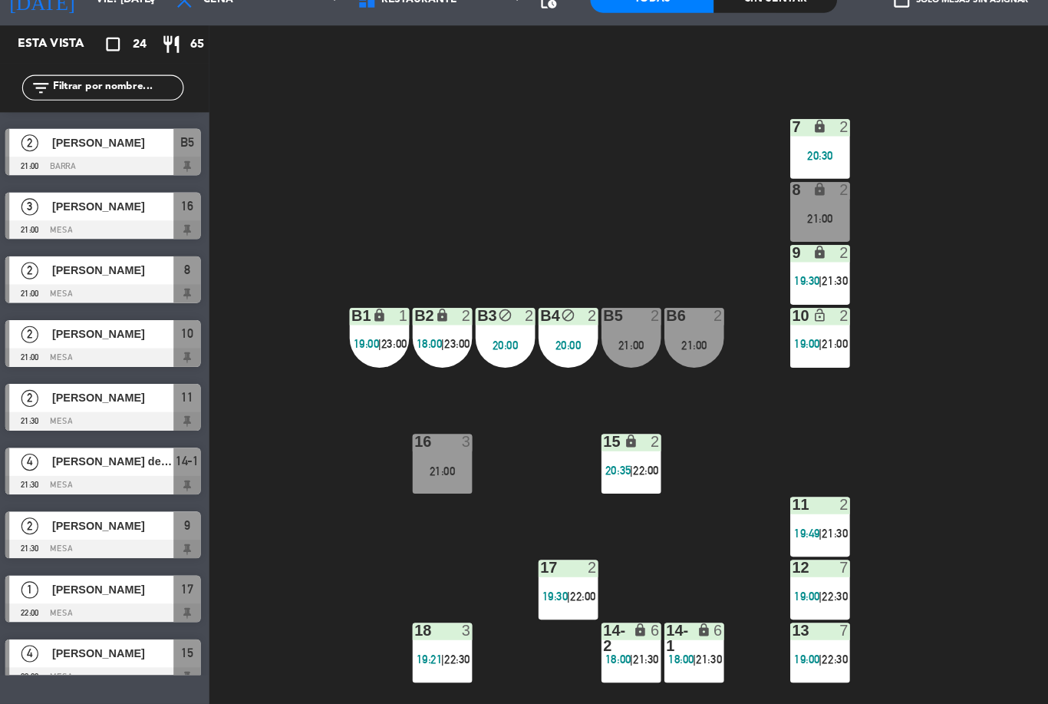
click at [744, 373] on span "21:00" at bounding box center [756, 379] width 24 height 12
click at [882, 256] on div "7 lock 2 20:30 8 lock 2 21:00 9 lock 2 19:30 | 21:30 B1 lock 1 19:00 | 23:00 B2…" at bounding box center [626, 427] width 846 height 554
click at [912, 362] on div "7 lock 2 20:30 8 lock 2 21:00 9 lock 2 19:30 | 21:30 B1 lock 1 19:00 | 23:00 B2…" at bounding box center [626, 427] width 846 height 554
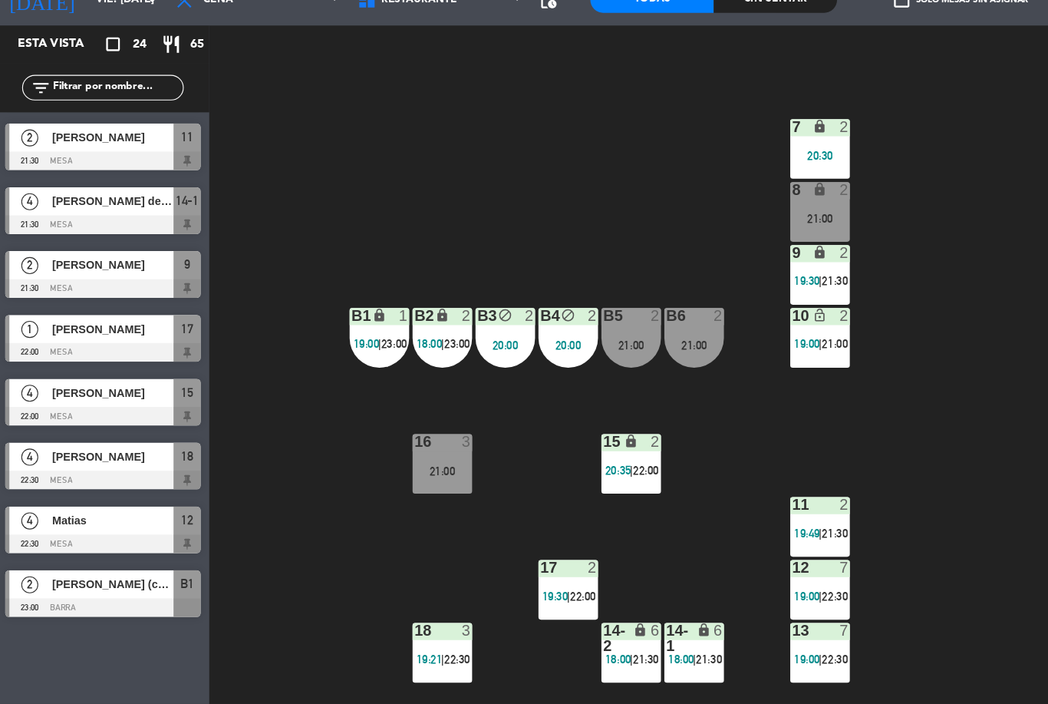
scroll to position [918, 0]
click at [757, 261] on div "21:00" at bounding box center [743, 266] width 54 height 11
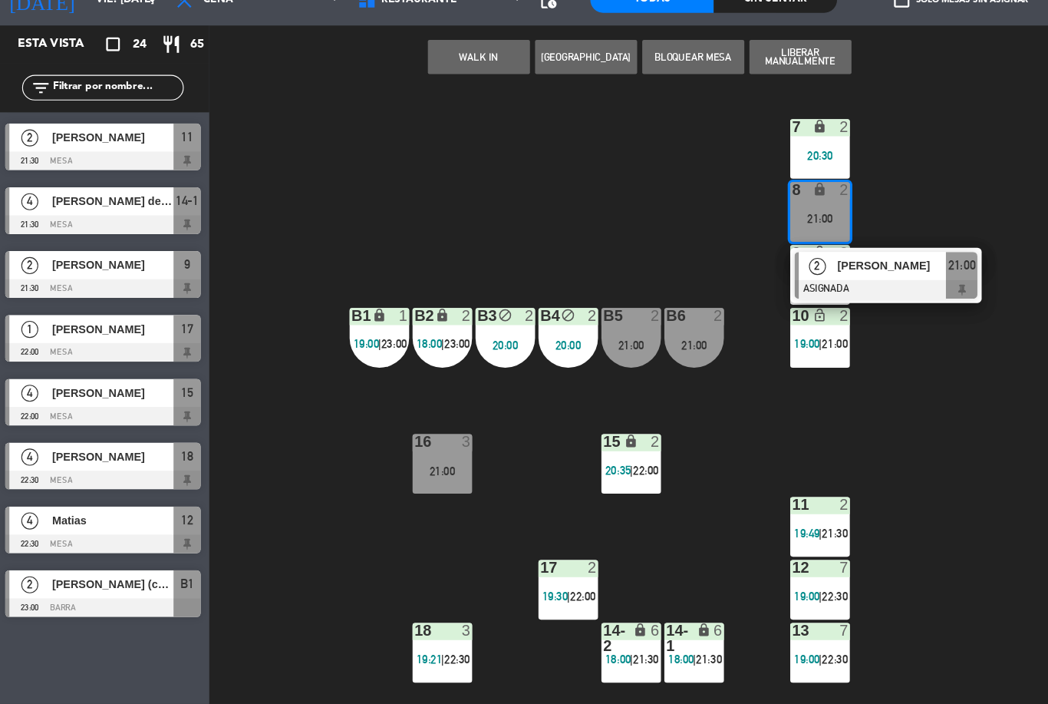
click at [529, 209] on div "7 lock 2 20:30 8 lock 2 21:00 2 Sol [PERSON_NAME] ASIGNADA 21:00 9 lock 2 19:30…" at bounding box center [626, 427] width 846 height 554
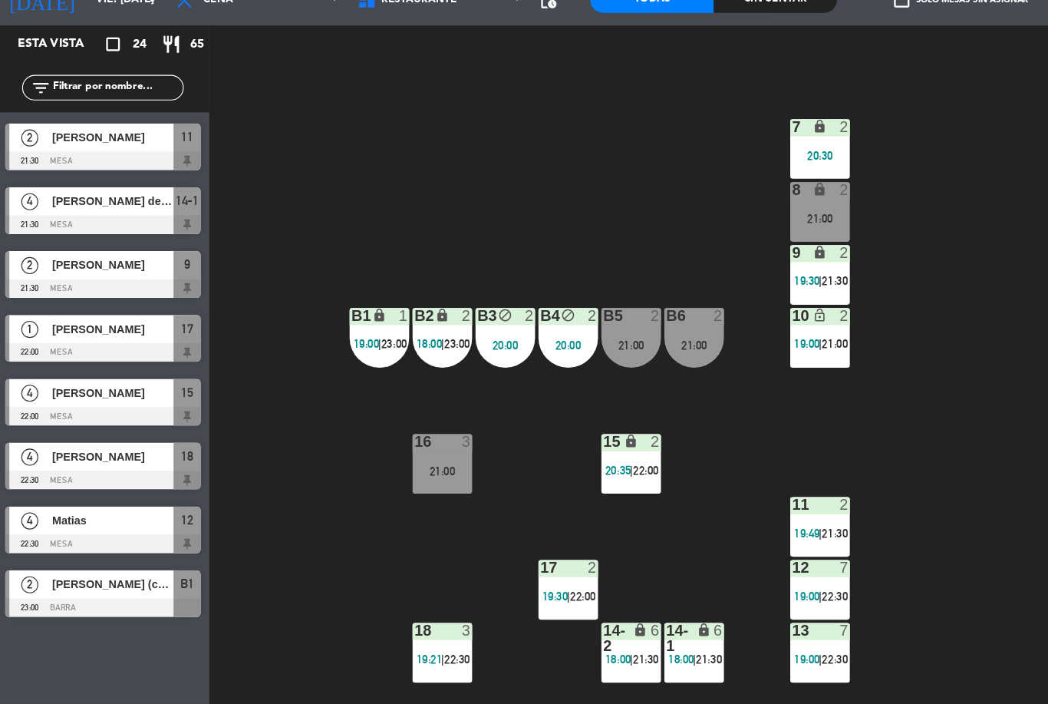
click at [610, 347] on div "B6 2 21:00" at bounding box center [629, 374] width 54 height 54
click at [394, 657] on span "19:21" at bounding box center [390, 663] width 24 height 12
click at [265, 521] on div "7 lock 2 20:30 8 lock 2 21:00 9 lock 2 19:30 | 21:30 B1 lock 1 19:00 | 23:00 B2…" at bounding box center [626, 427] width 846 height 554
click at [394, 631] on div "18 3 19:21 | 22:30" at bounding box center [402, 658] width 54 height 54
click at [277, 537] on div "7 lock 2 20:30 8 lock 2 21:00 9 lock 2 19:30 | 21:30 B1 lock 1 19:00 | 23:00 B2…" at bounding box center [626, 427] width 846 height 554
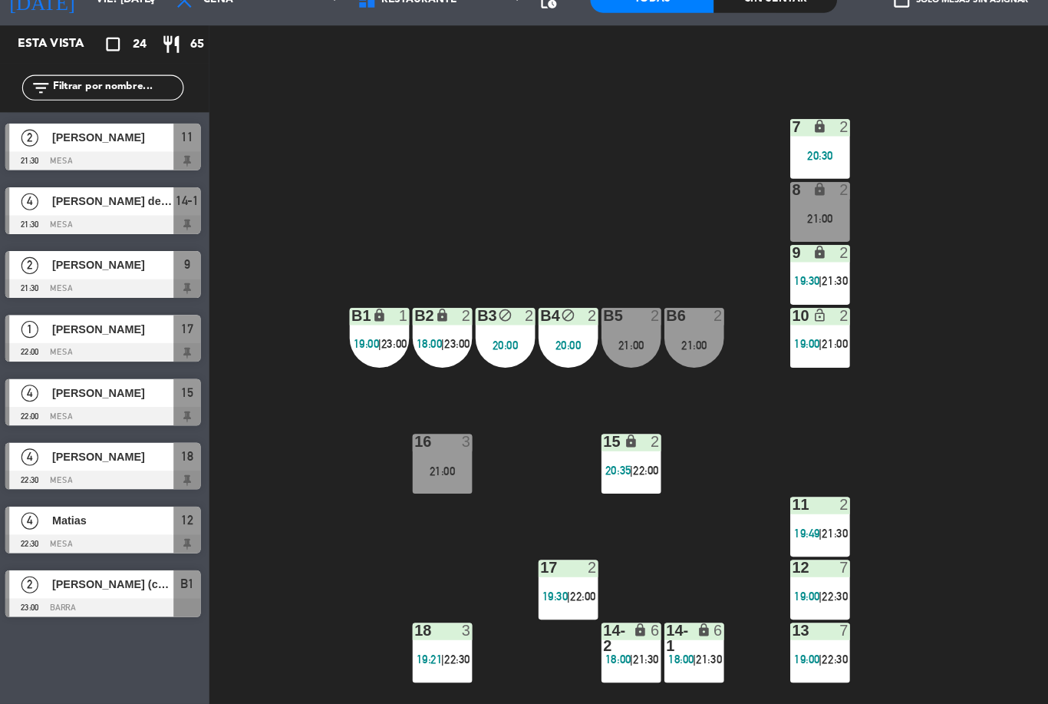
click at [391, 631] on div at bounding box center [401, 638] width 25 height 14
click at [276, 497] on div "7 lock 2 20:30 8 lock 2 21:00 9 lock 2 19:30 | 21:30 B1 lock 1 19:00 | 23:00 B2…" at bounding box center [626, 427] width 846 height 554
click at [404, 657] on span "22:30" at bounding box center [416, 663] width 24 height 12
click at [261, 498] on div "7 lock 2 20:30 8 lock 2 21:00 9 lock 2 19:30 | 21:30 B1 lock 1 19:00 | 23:00 B2…" at bounding box center [626, 427] width 846 height 554
click at [394, 631] on div at bounding box center [401, 638] width 25 height 14
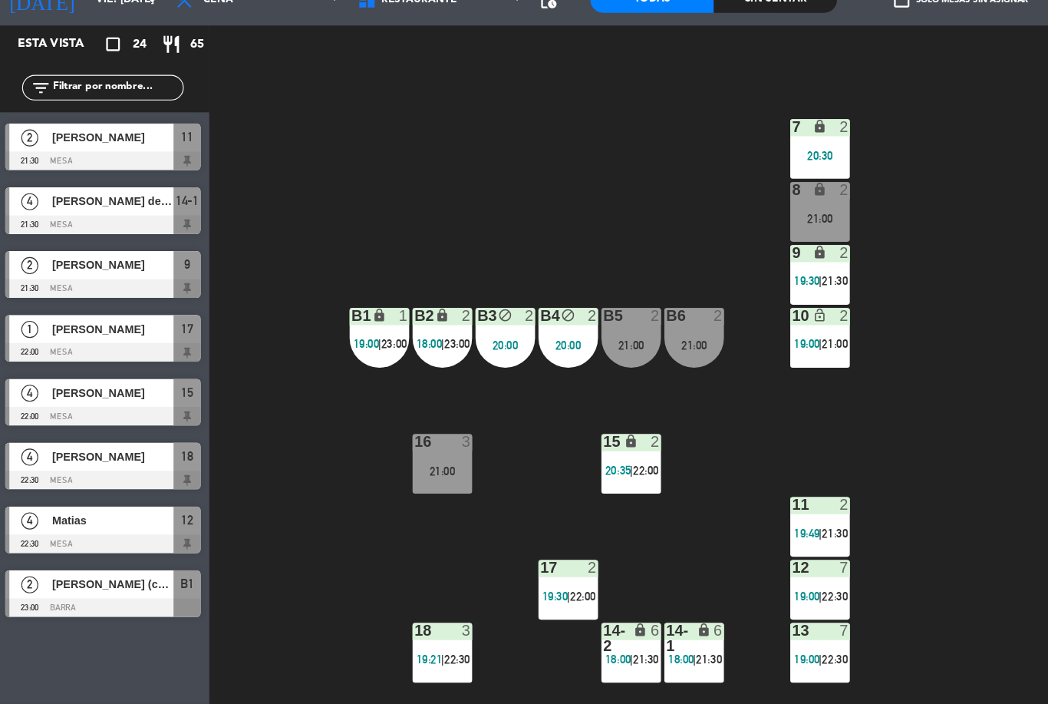
click at [270, 516] on div "7 lock 2 20:30 8 lock 2 21:00 9 lock 2 19:30 | 21:30 B1 lock 1 19:00 | 23:00 B2…" at bounding box center [626, 427] width 846 height 554
click at [168, 551] on div at bounding box center [96, 559] width 176 height 17
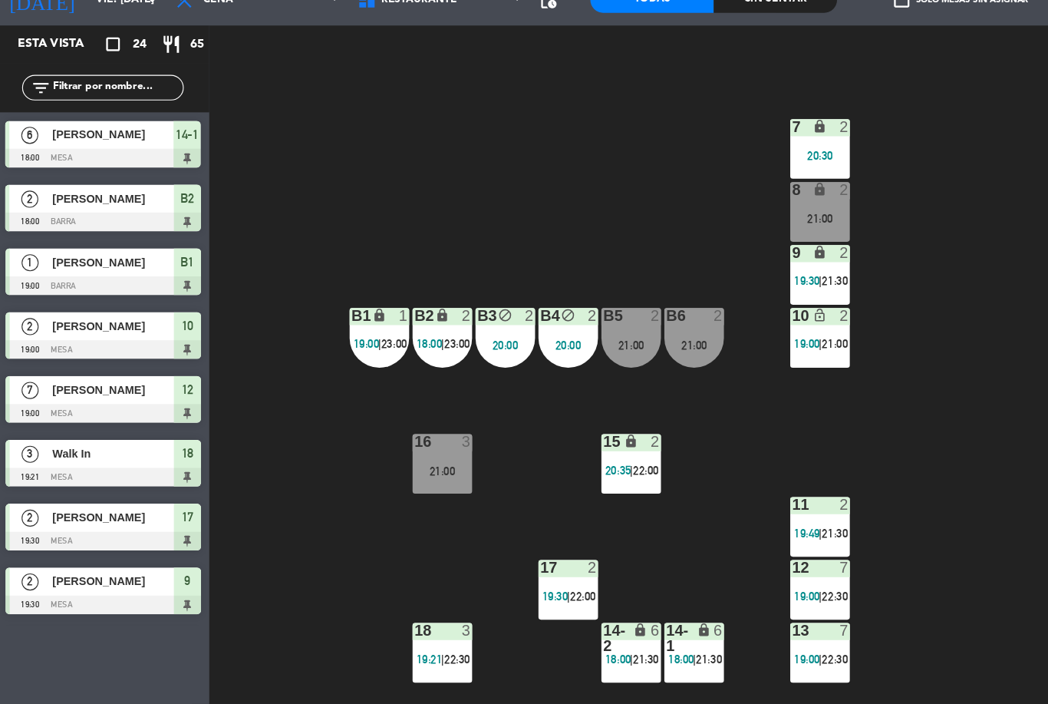
scroll to position [375, 0]
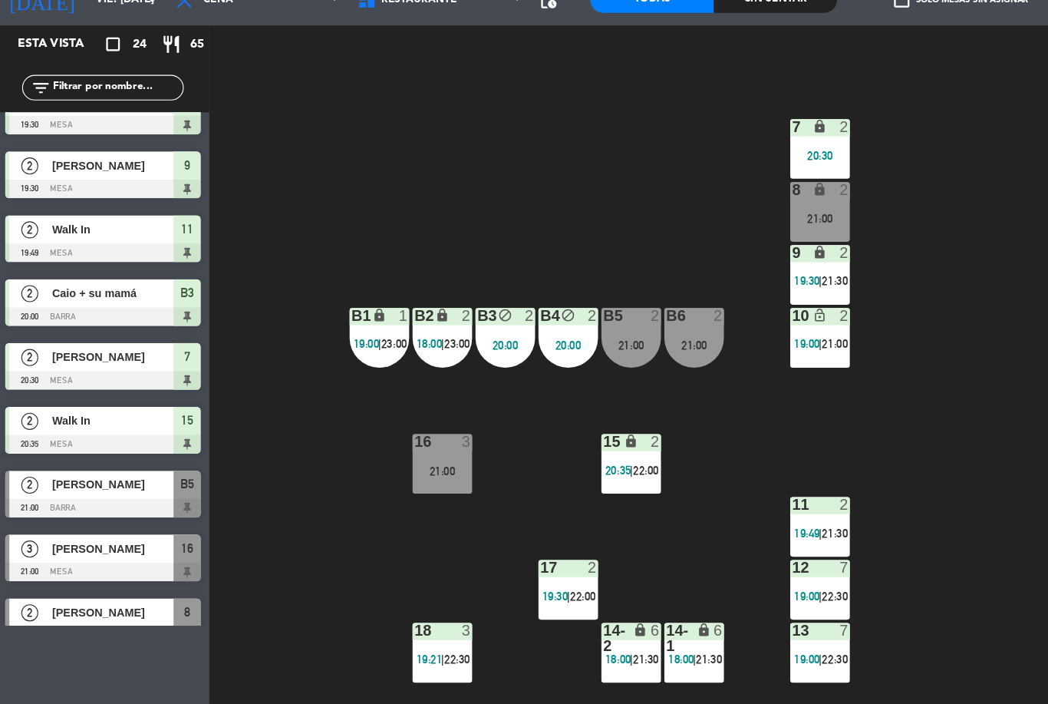
click at [203, 463] on div "7 lock 2 20:30 8 lock 2 21:00 9 lock 2 19:30 | 21:30 B1 lock 1 19:00 | 23:00 B2…" at bounding box center [626, 427] width 846 height 554
click at [203, 464] on div "7 lock 2 20:30 8 lock 2 21:00 9 lock 2 19:30 | 21:30 B1 lock 1 19:00 | 23:00 B2…" at bounding box center [626, 427] width 846 height 554
click at [377, 460] on div "16" at bounding box center [377, 467] width 1 height 14
click at [263, 525] on div "7 lock 2 20:30 8 lock 2 21:00 9 lock 2 19:30 | 21:30 B1 lock 1 19:00 | 23:00 B2…" at bounding box center [626, 427] width 846 height 554
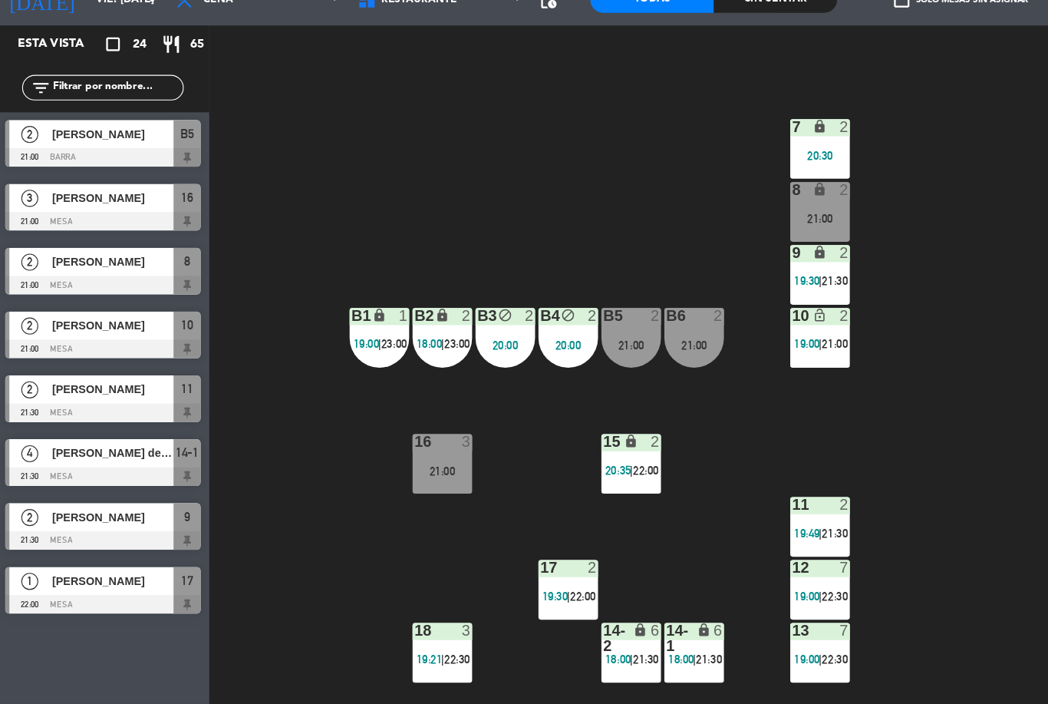
scroll to position [691, 0]
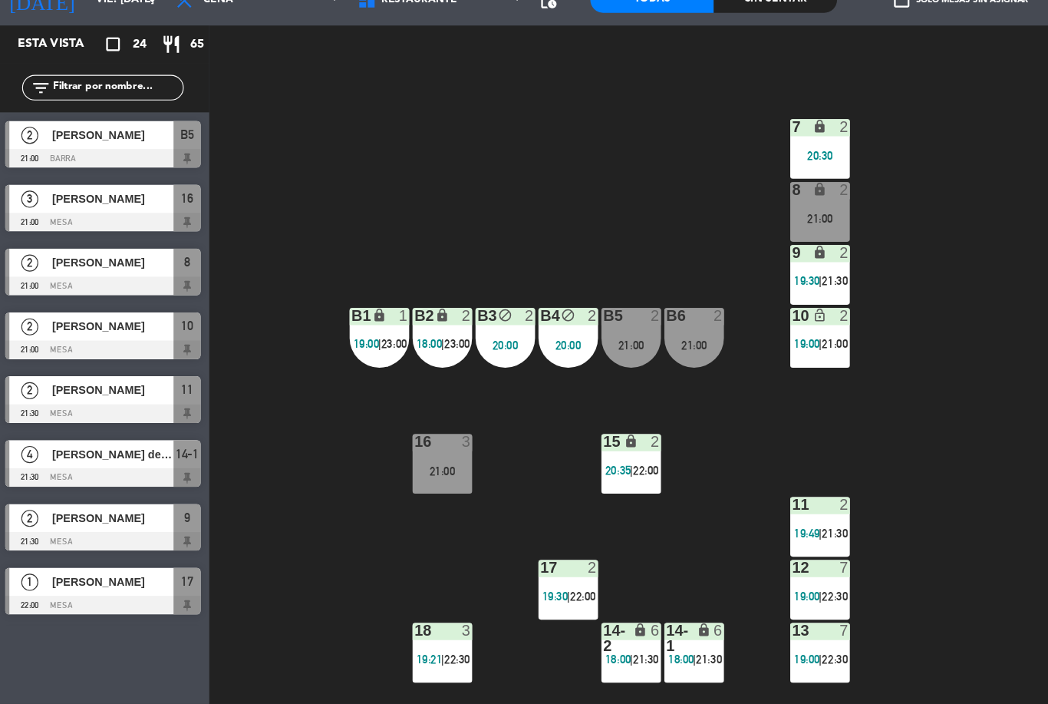
click at [334, 373] on span "19:00" at bounding box center [333, 379] width 24 height 12
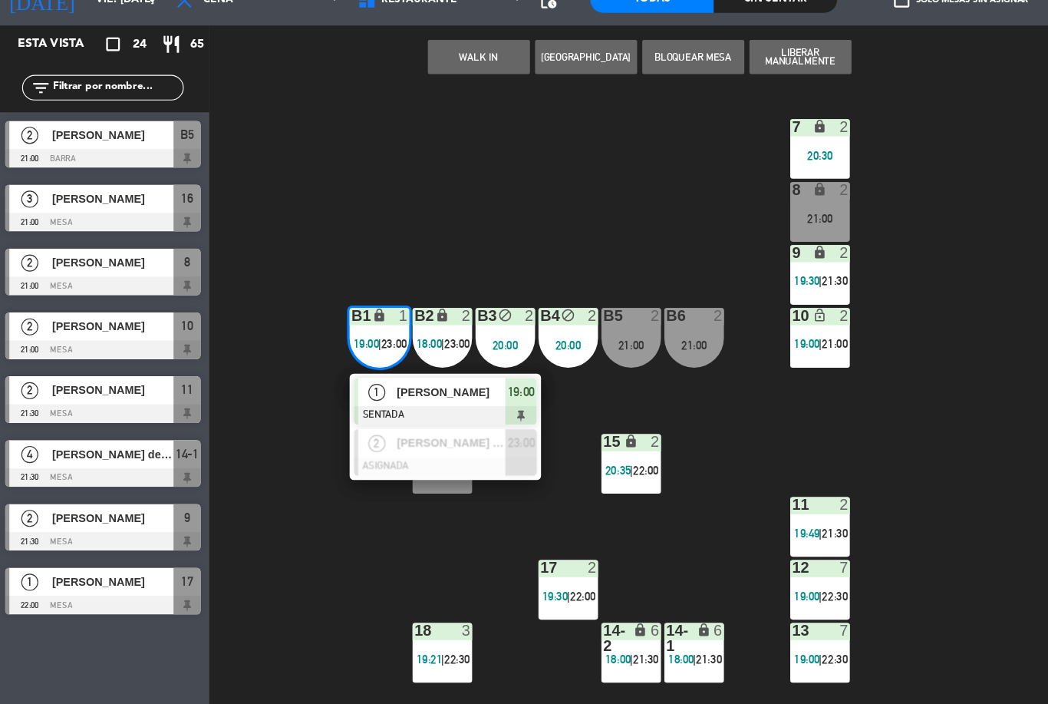
click at [455, 414] on span "[PERSON_NAME]" at bounding box center [410, 422] width 98 height 16
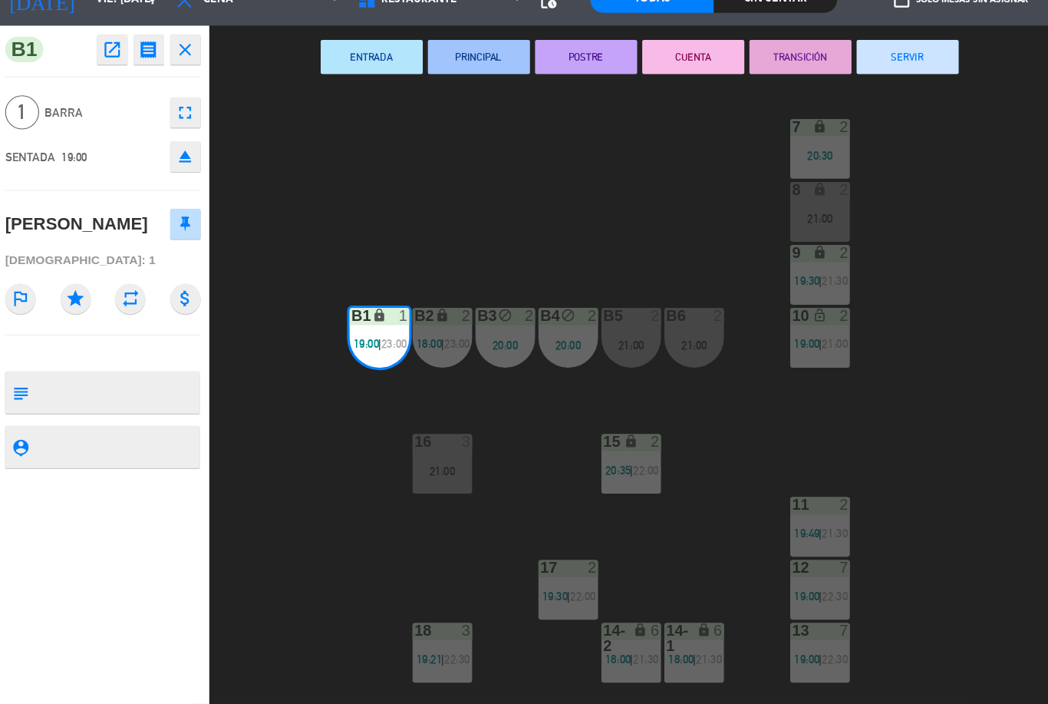
click at [834, 105] on button "SERVIR" at bounding box center [822, 120] width 92 height 31
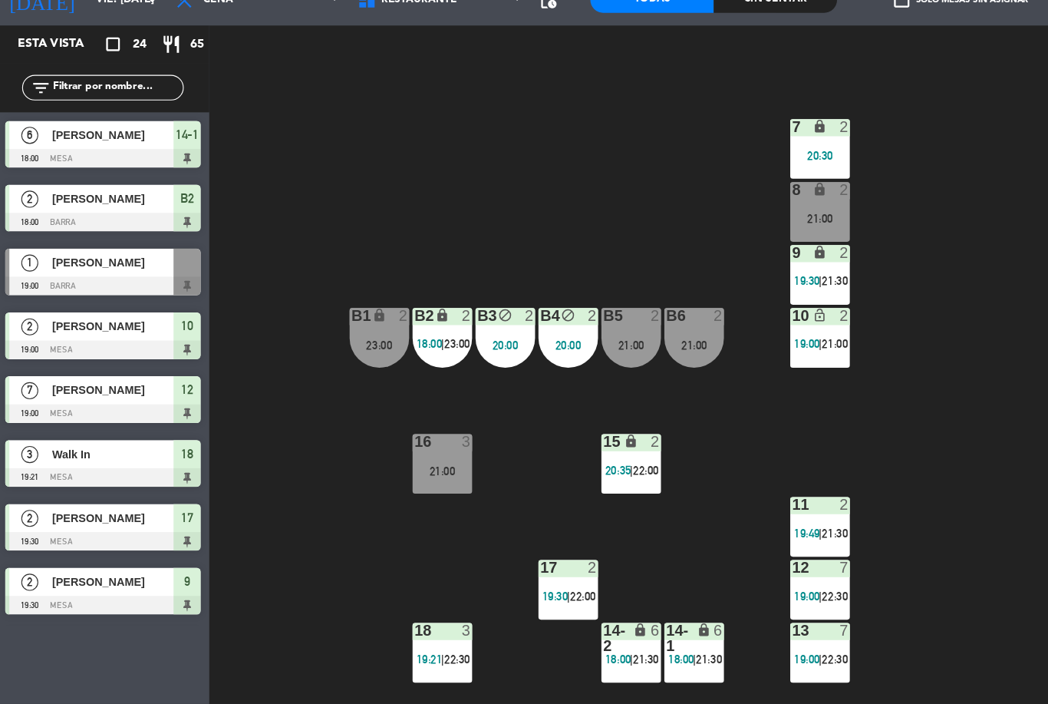
click at [832, 247] on div "7 lock 2 20:30 8 lock 2 21:00 9 lock 2 19:30 | 21:30 B1 lock 2 23:00 B2 lock 2 …" at bounding box center [626, 427] width 846 height 554
click at [735, 373] on span "19:00" at bounding box center [731, 379] width 24 height 12
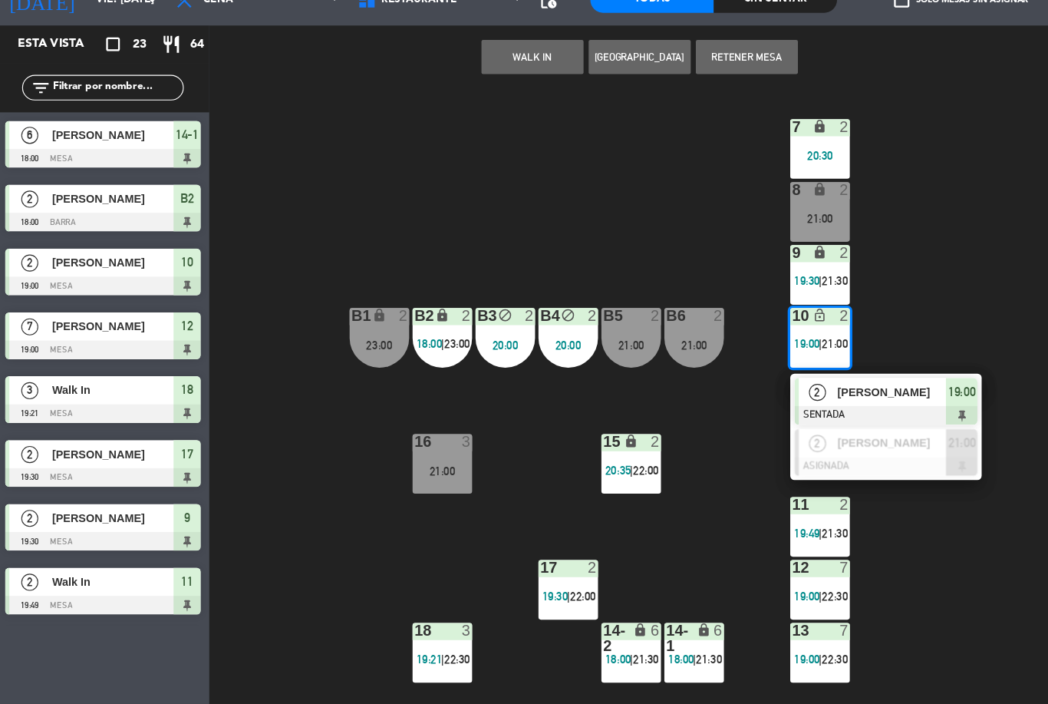
click at [813, 414] on span "[PERSON_NAME]" at bounding box center [807, 422] width 98 height 16
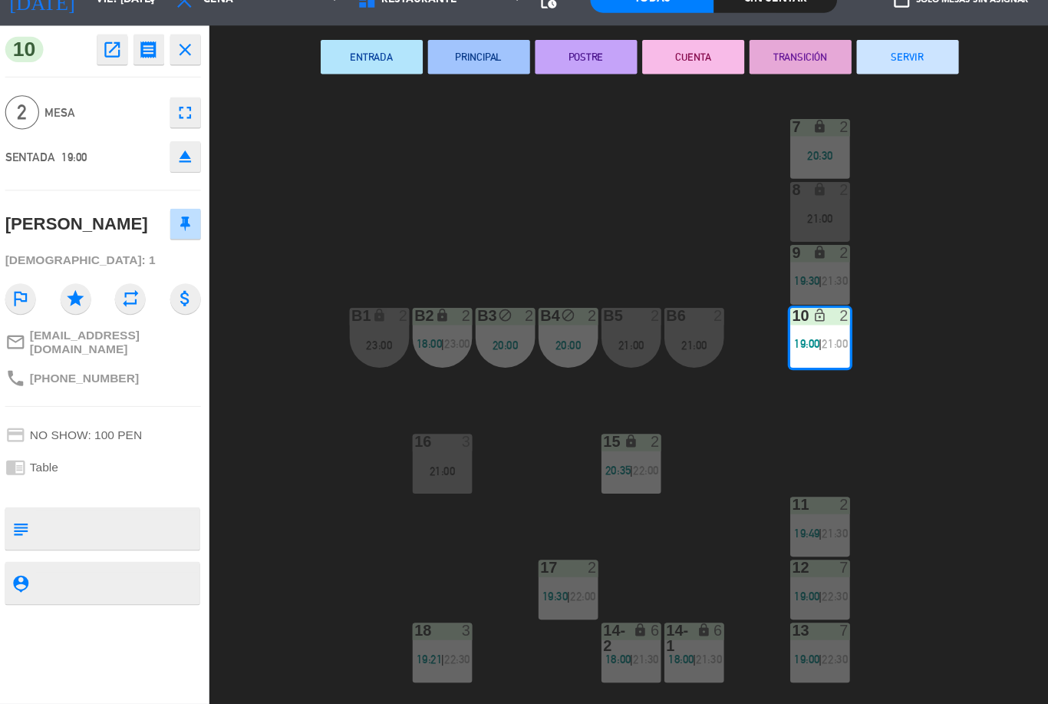
click at [814, 105] on button "SERVIR" at bounding box center [822, 120] width 92 height 31
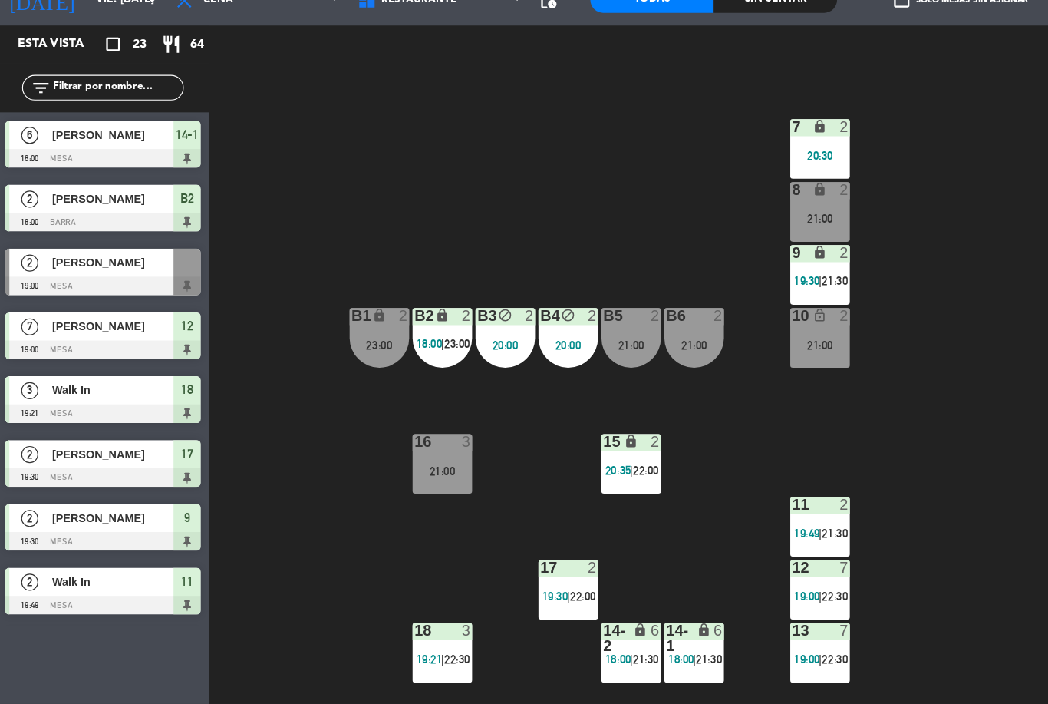
click at [888, 247] on div "7 lock 2 20:30 8 lock 2 21:00 9 lock 2 19:30 | 21:30 B1 lock 2 23:00 B2 lock 2 …" at bounding box center [626, 427] width 846 height 554
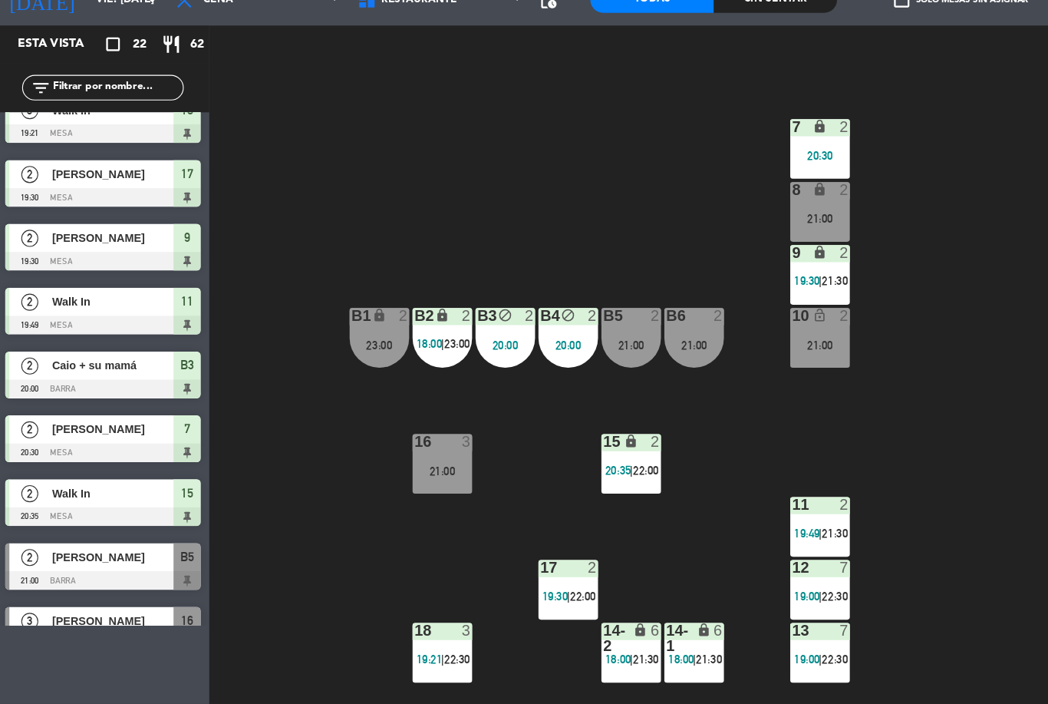
scroll to position [216, 0]
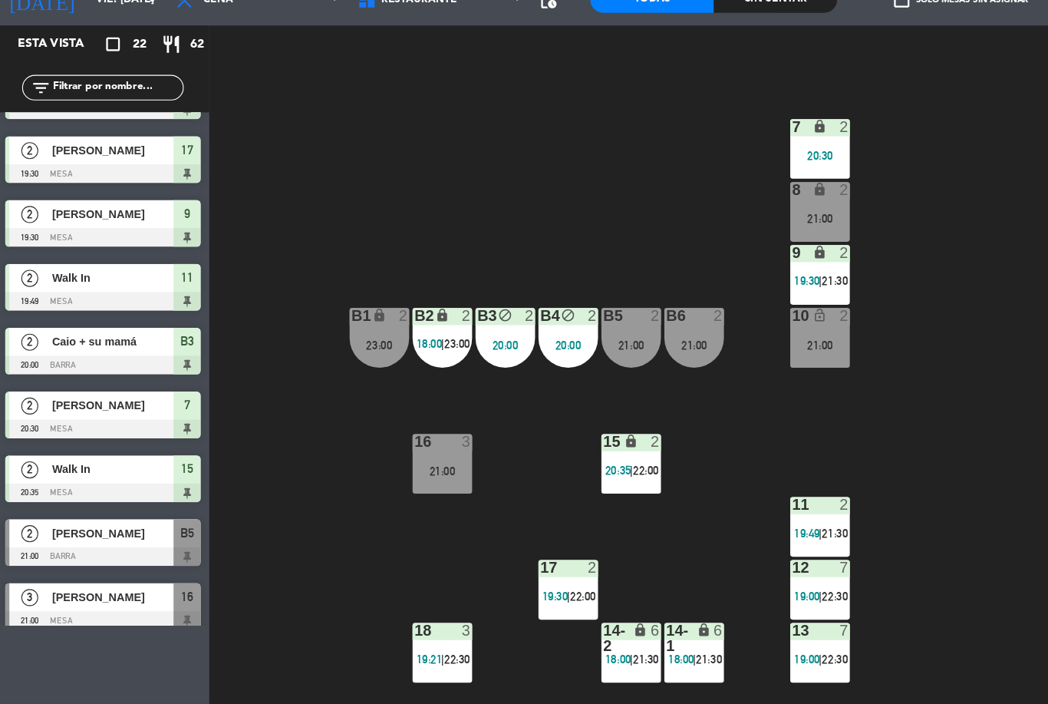
click at [739, 347] on div "10 lock_open 2 21:00" at bounding box center [743, 374] width 54 height 54
click at [860, 280] on div "7 lock 2 20:30 8 lock 2 21:00 9 lock 2 19:30 | 21:30 B1 lock 2 23:00 B2 lock 2 …" at bounding box center [626, 427] width 846 height 554
click at [753, 347] on div "10 lock_open 2 21:00" at bounding box center [743, 374] width 54 height 54
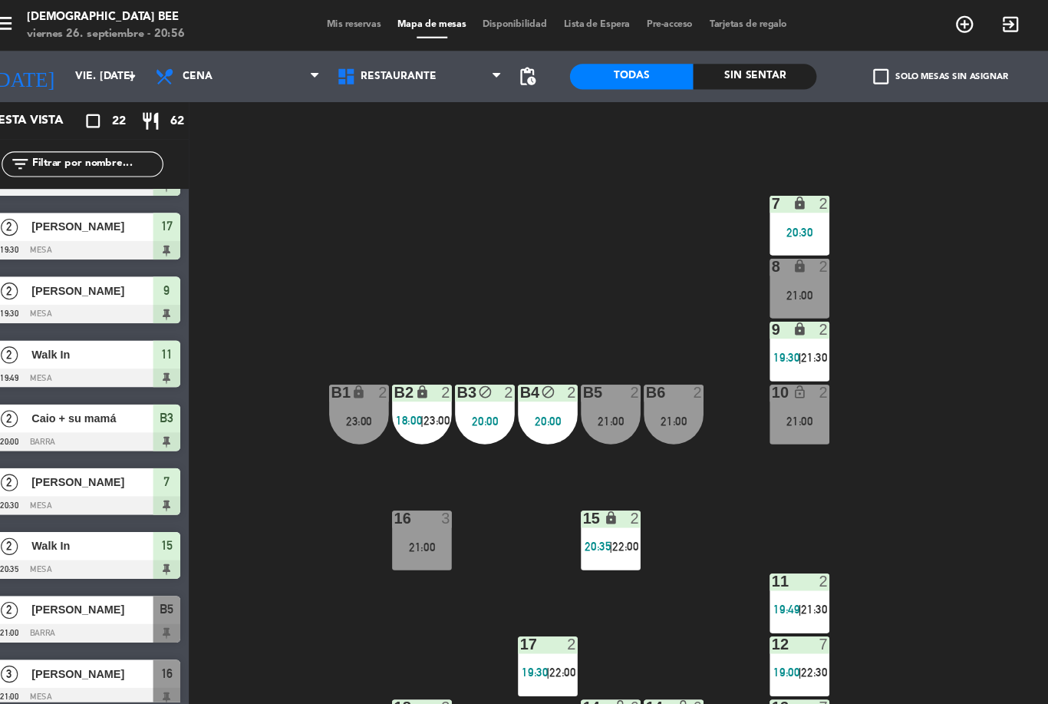
click at [724, 255] on div "8 lock 2 21:00" at bounding box center [743, 260] width 54 height 54
click at [857, 243] on div "7 lock 2 20:30 8 lock 2 21:00 9 lock 2 19:30 | 21:30 B1 lock 2 23:00 B2 lock 2 …" at bounding box center [626, 427] width 846 height 554
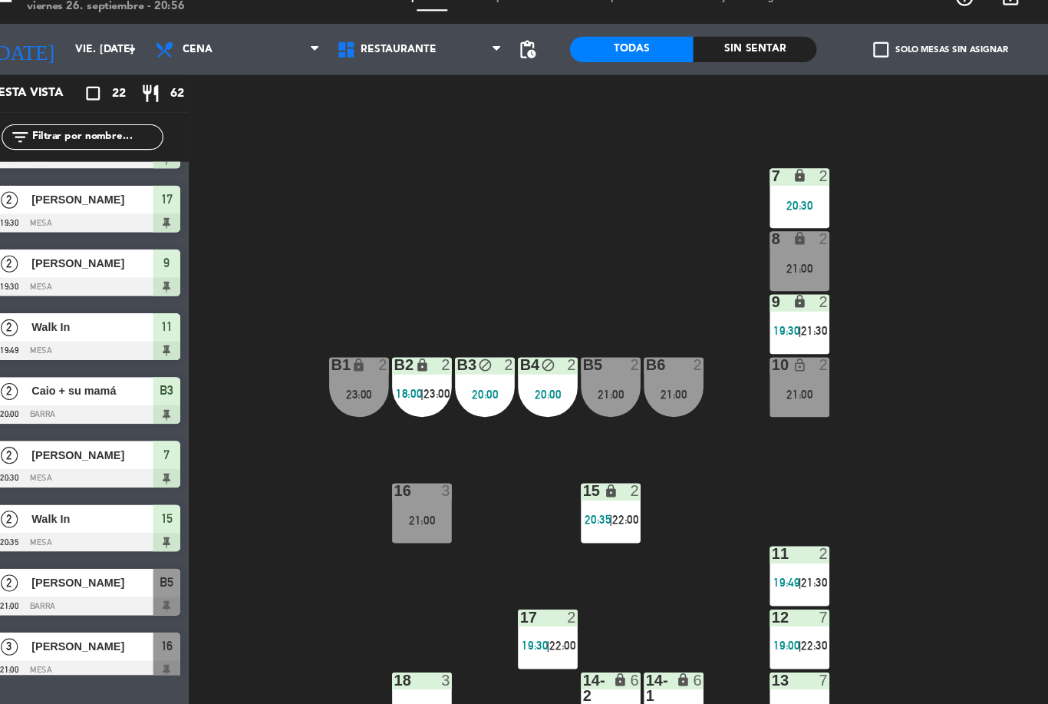
click at [726, 574] on div "12 7 19:00 | 22:30" at bounding box center [743, 601] width 54 height 54
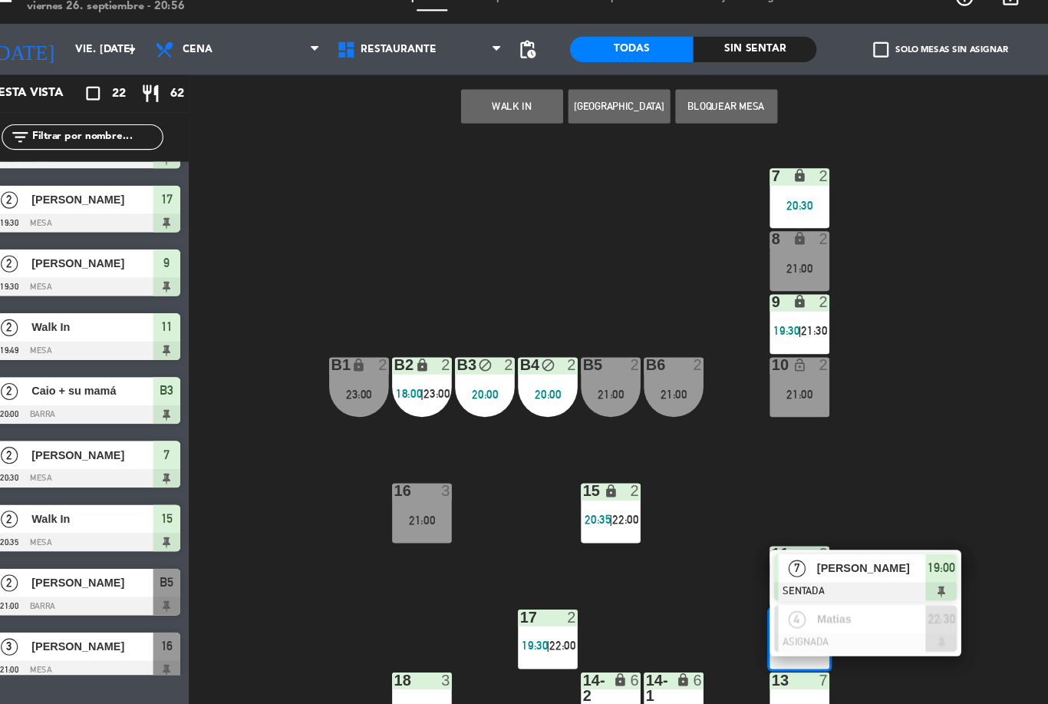
click at [855, 437] on div "7 lock 2 20:30 8 lock 2 21:00 9 lock 2 19:30 | 21:30 B1 lock 2 23:00 B2 lock 2 …" at bounding box center [626, 427] width 846 height 554
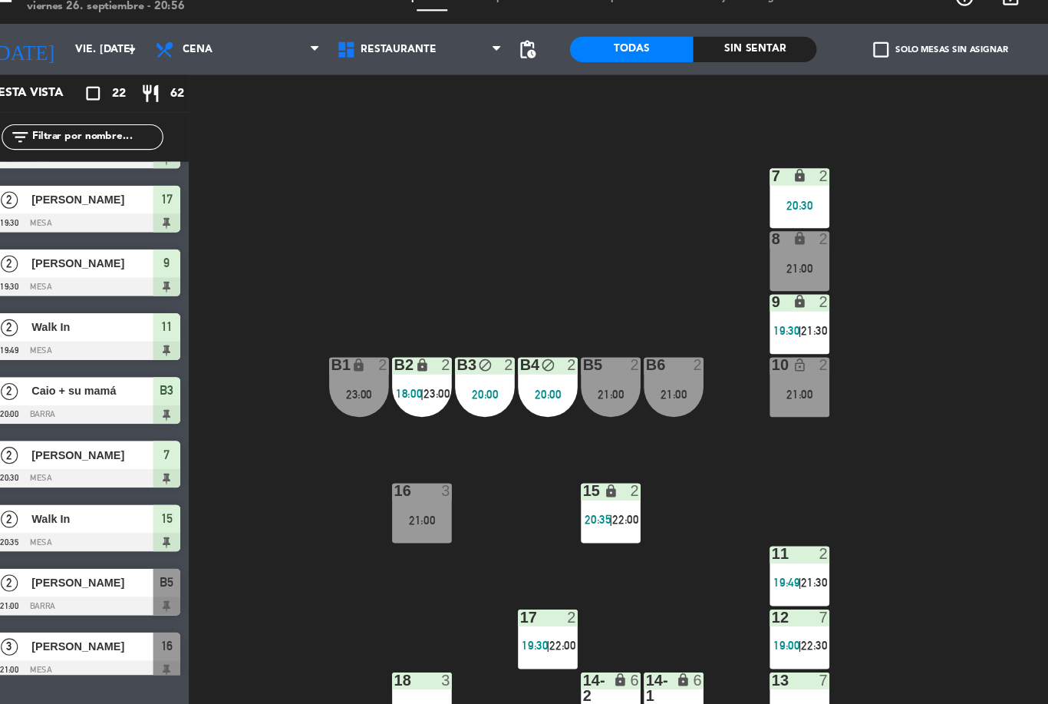
click at [724, 374] on div "21:00" at bounding box center [743, 379] width 54 height 11
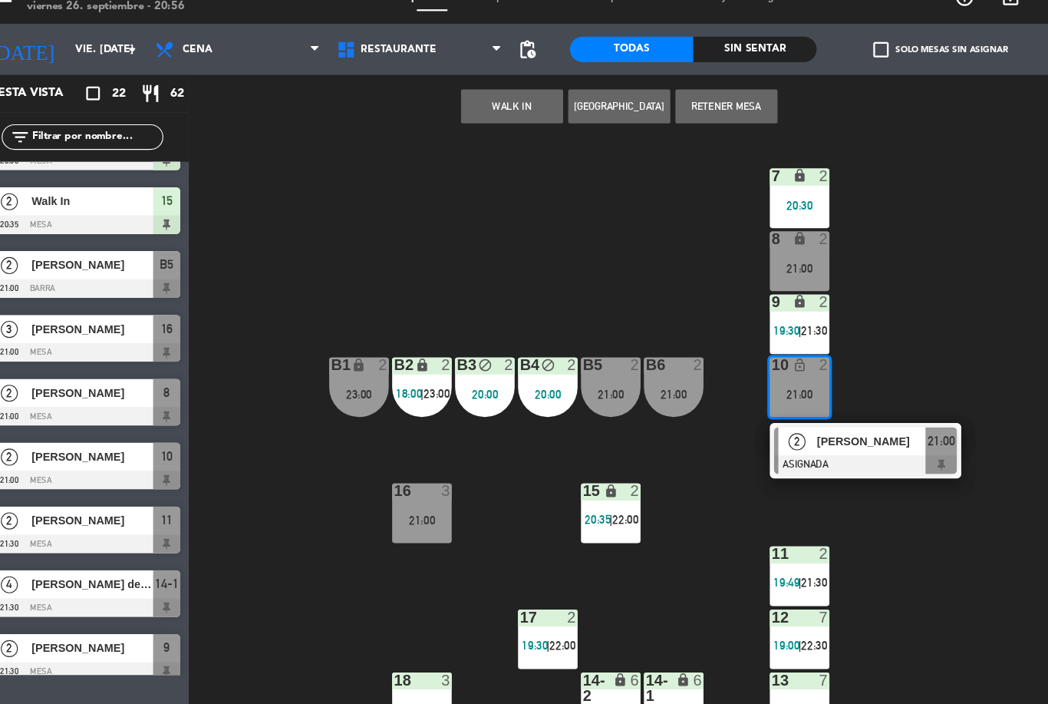
scroll to position [520, 0]
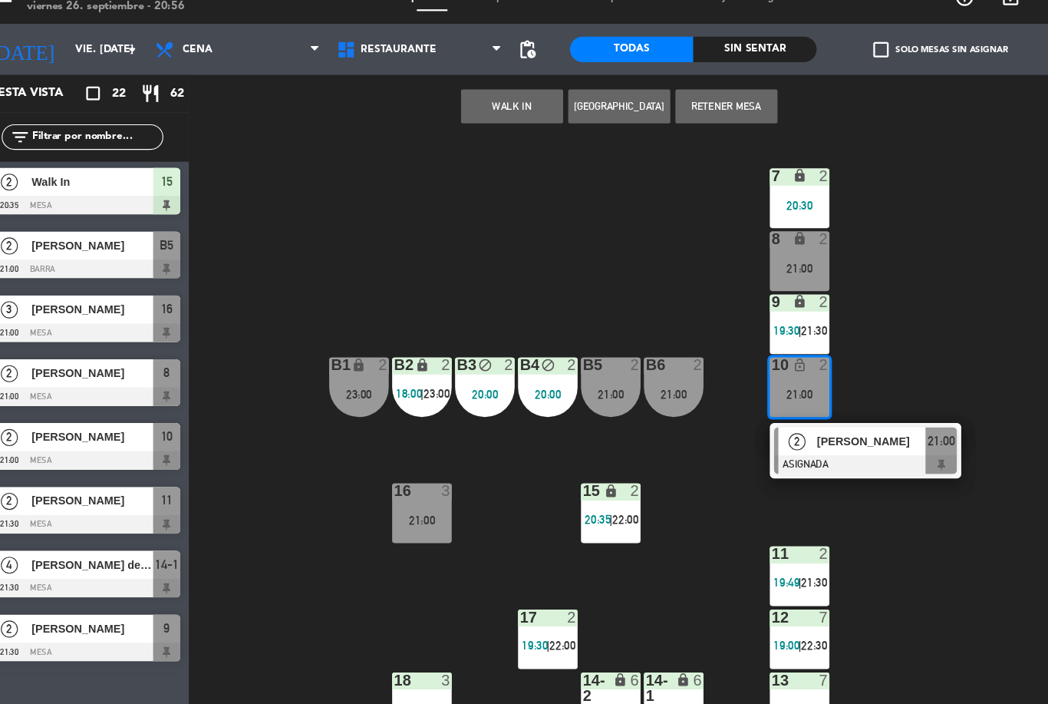
click at [137, 489] on div at bounding box center [96, 497] width 176 height 17
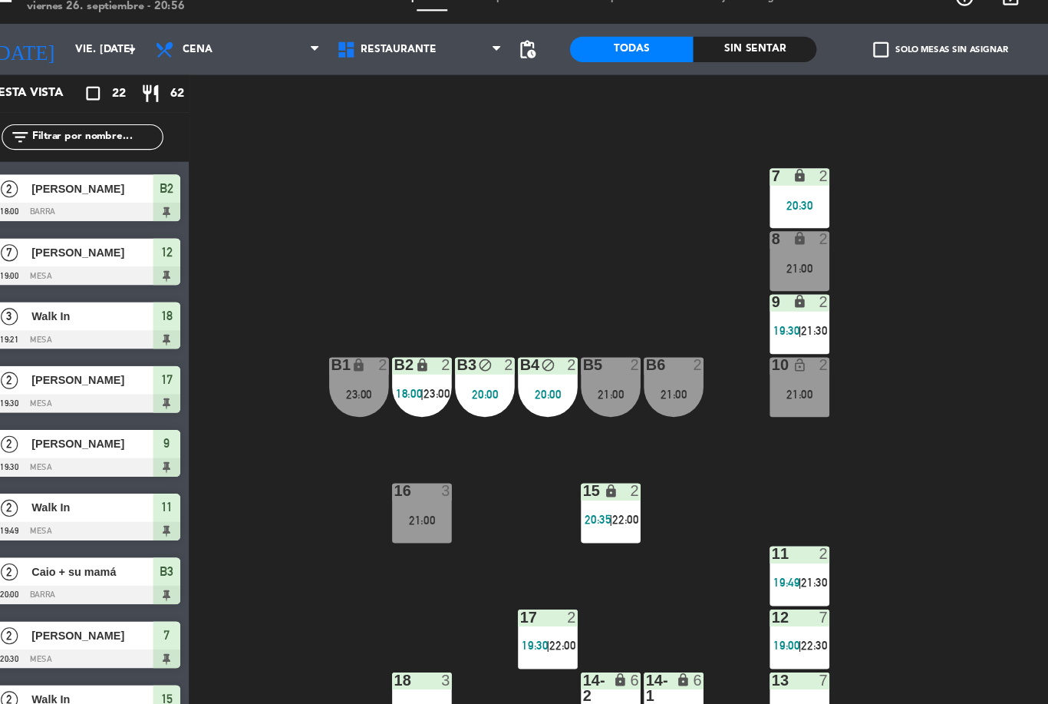
scroll to position [52, 0]
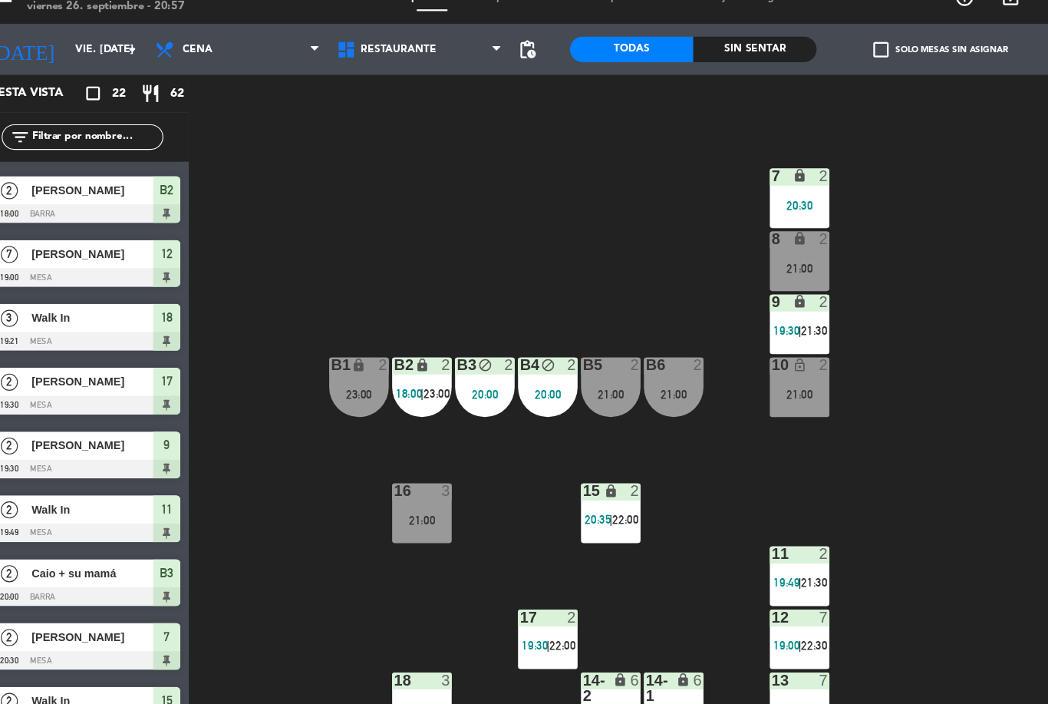
click at [285, 493] on div "7 lock 2 20:30 8 lock 2 21:00 9 lock 2 19:30 | 21:30 B1 lock 2 23:00 B2 lock 2 …" at bounding box center [626, 427] width 846 height 554
click at [330, 374] on div "23:00" at bounding box center [345, 379] width 54 height 11
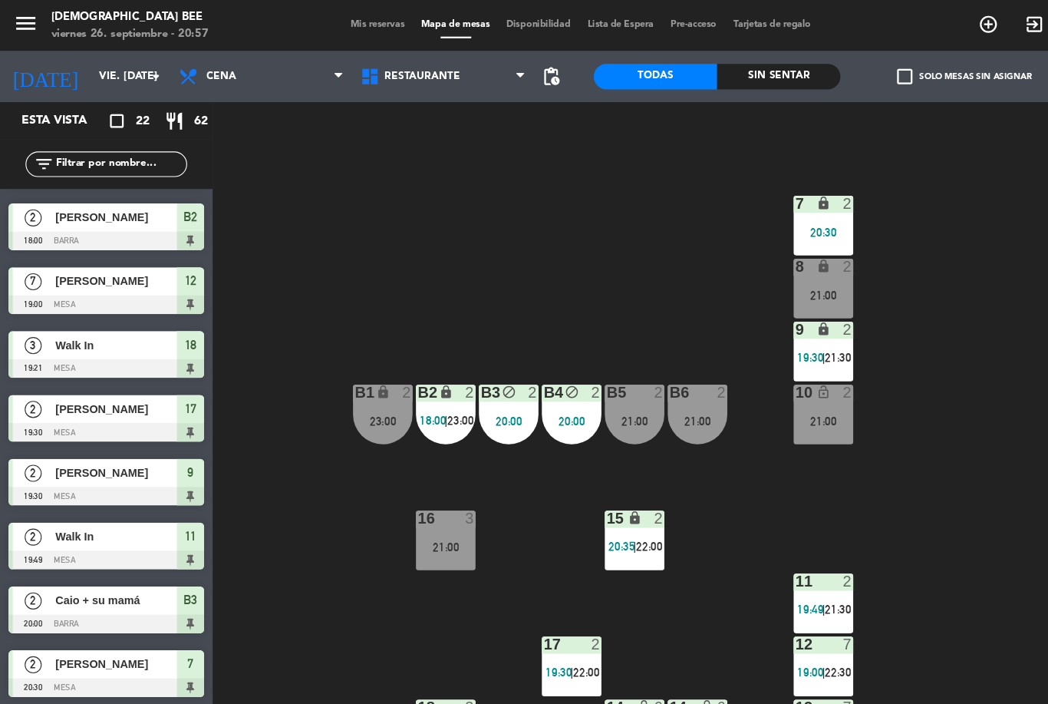
click at [819, 407] on div "7 lock 2 20:30 8 lock 2 21:00 9 lock 2 19:30 | 21:30 B1 lock 2 23:00 B2 lock 2 …" at bounding box center [626, 427] width 846 height 554
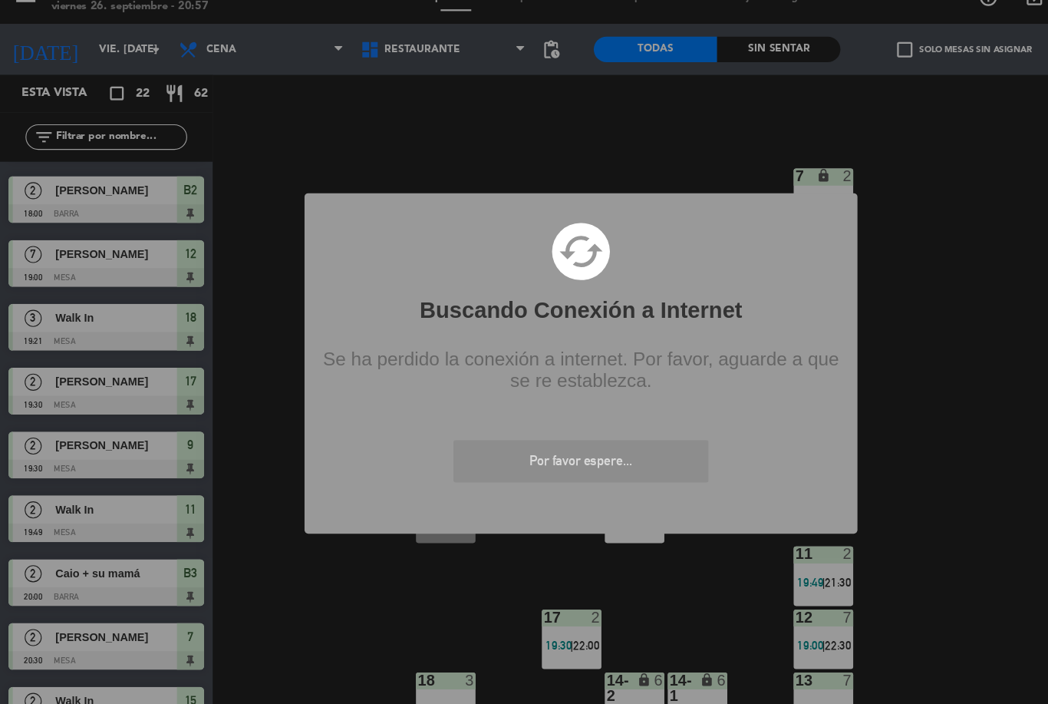
click at [879, 396] on div "? ! i Buscando Conexión a Internet × cached Se ha perdido la conexión a interne…" at bounding box center [524, 352] width 1048 height 704
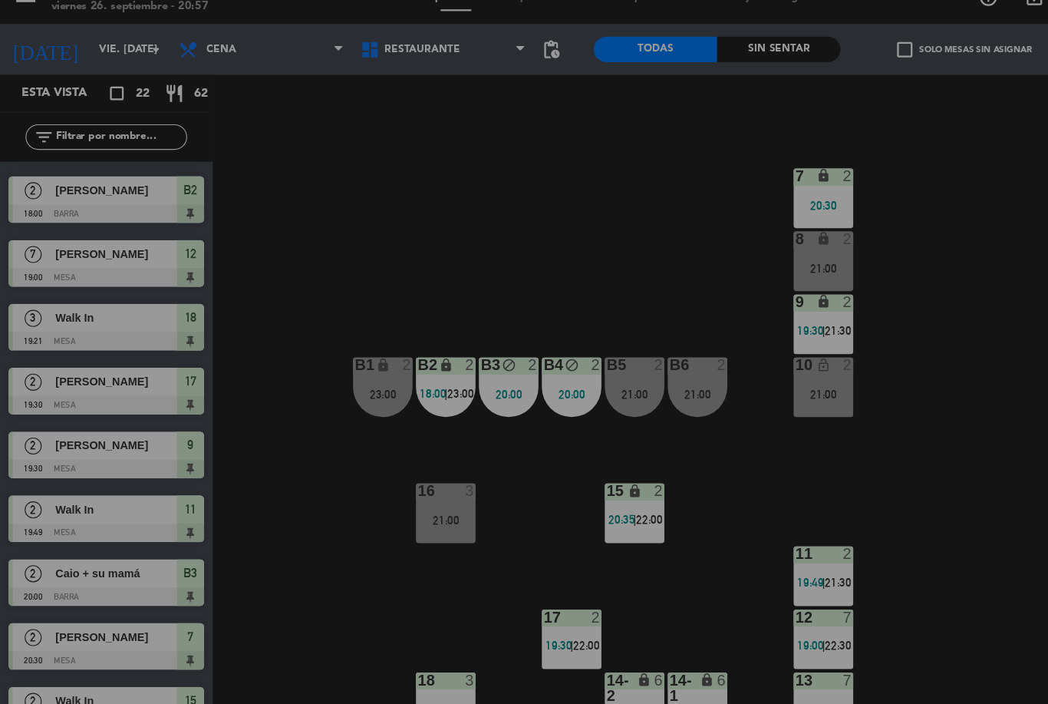
click at [673, 144] on div "? ! i Buscando Conexión a Internet × cached Se ha perdido la conexión a interne…" at bounding box center [524, 352] width 1048 height 704
